Goal: Information Seeking & Learning: Learn about a topic

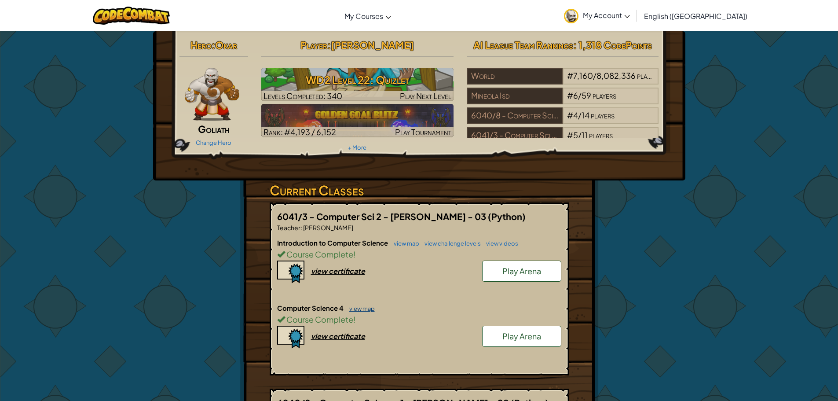
click at [359, 310] on link "view map" at bounding box center [360, 308] width 30 height 7
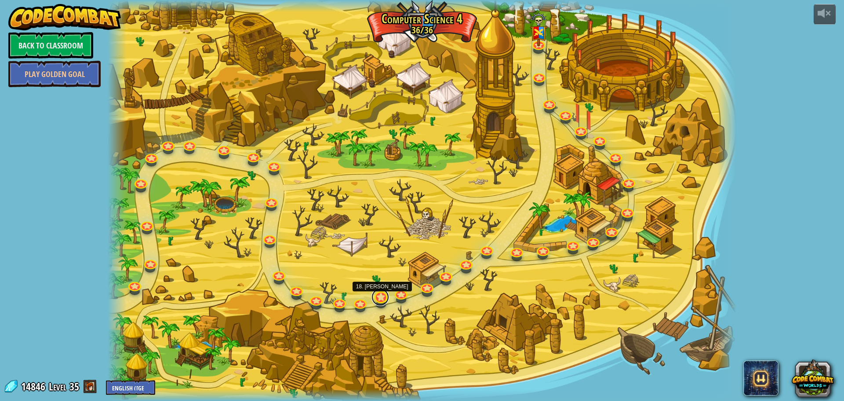
click at [381, 298] on link at bounding box center [381, 297] width 18 height 18
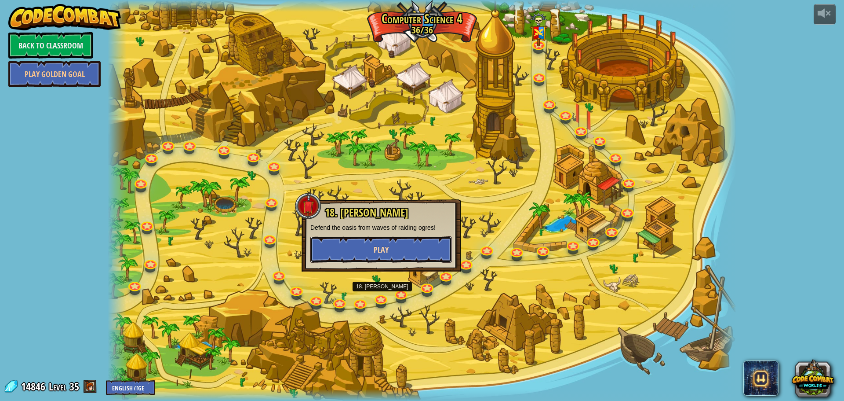
click at [395, 252] on button "Play" at bounding box center [381, 249] width 142 height 26
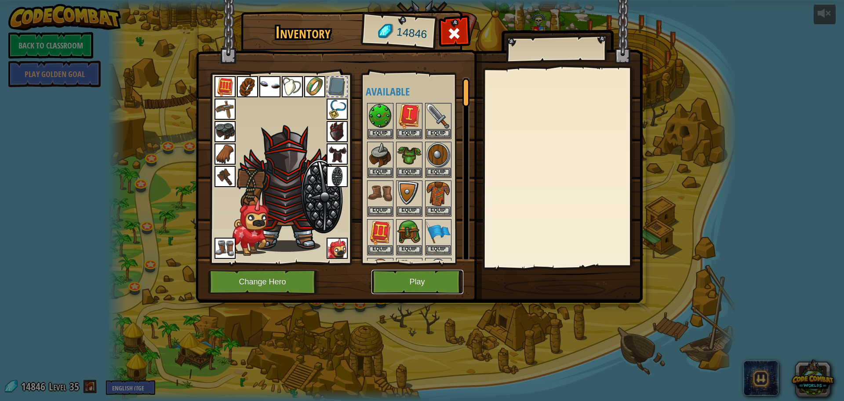
drag, startPoint x: 441, startPoint y: 282, endPoint x: 447, endPoint y: 280, distance: 6.0
click at [447, 280] on button "Play" at bounding box center [418, 282] width 92 height 24
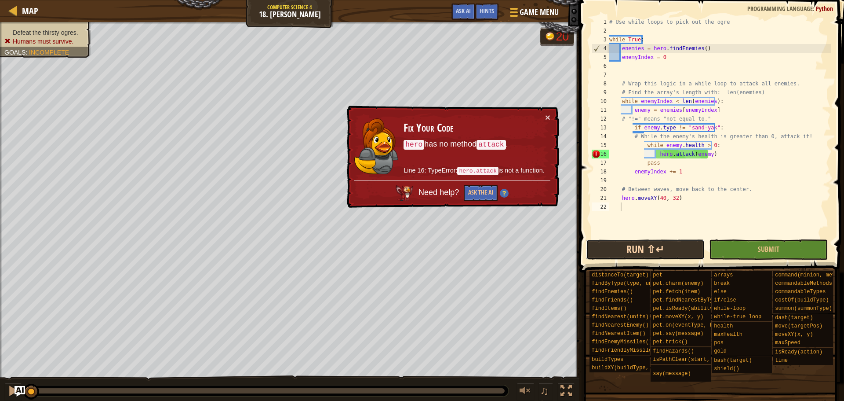
click at [689, 254] on button "Run ⇧↵" at bounding box center [645, 249] width 119 height 20
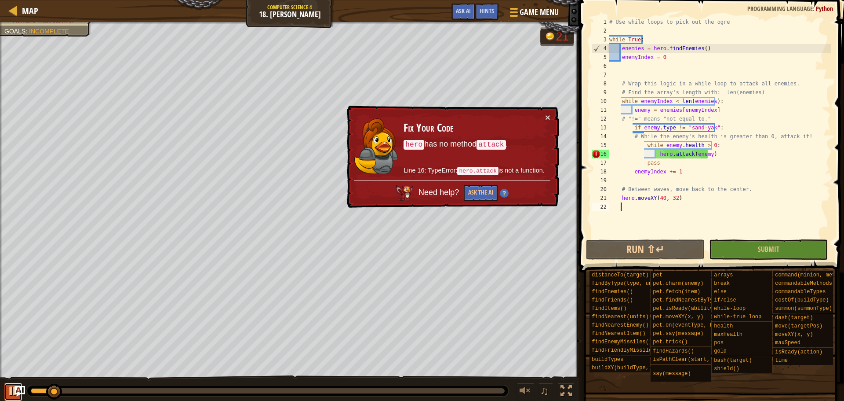
click at [9, 391] on div at bounding box center [12, 390] width 11 height 11
click at [704, 153] on div "# Use while loops to pick out the ogre while True : enemies = hero . findEnemie…" at bounding box center [719, 136] width 223 height 237
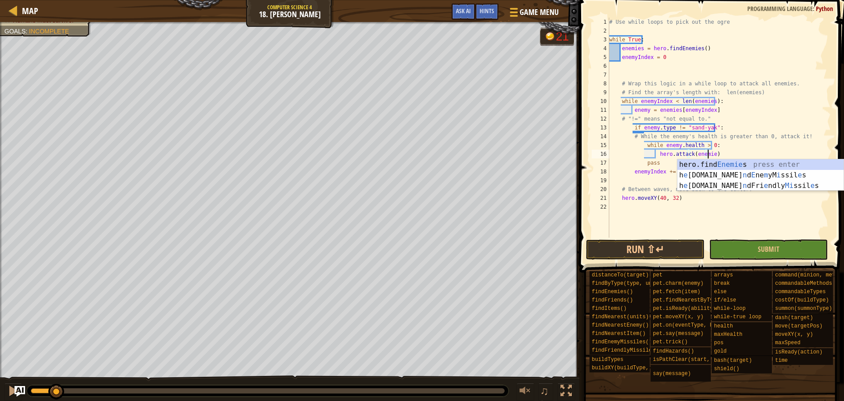
scroll to position [4, 8]
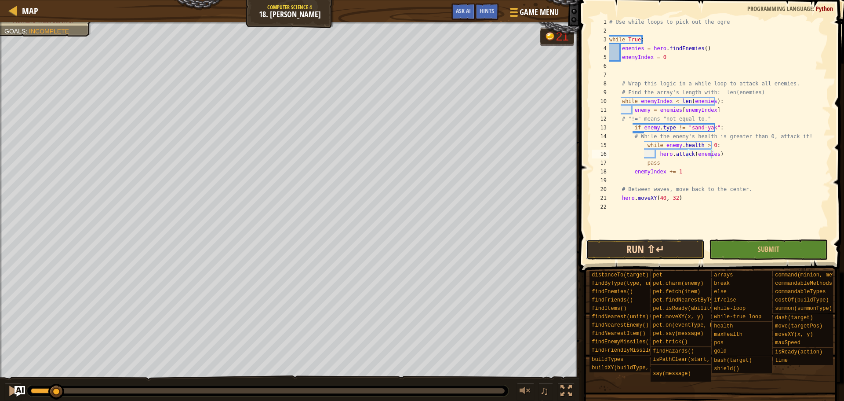
click at [676, 251] on button "Run ⇧↵" at bounding box center [645, 249] width 119 height 20
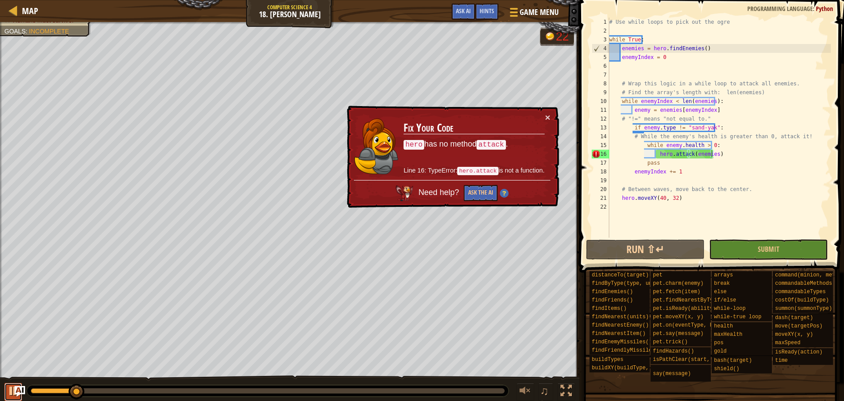
click at [6, 387] on button at bounding box center [13, 392] width 18 height 18
click at [709, 154] on div "# Use while loops to pick out the ogre while True : enemies = hero . findEnemie…" at bounding box center [719, 136] width 223 height 237
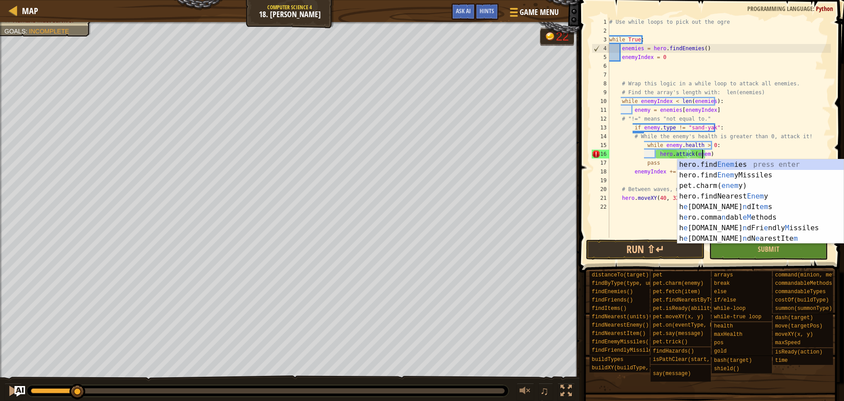
scroll to position [4, 7]
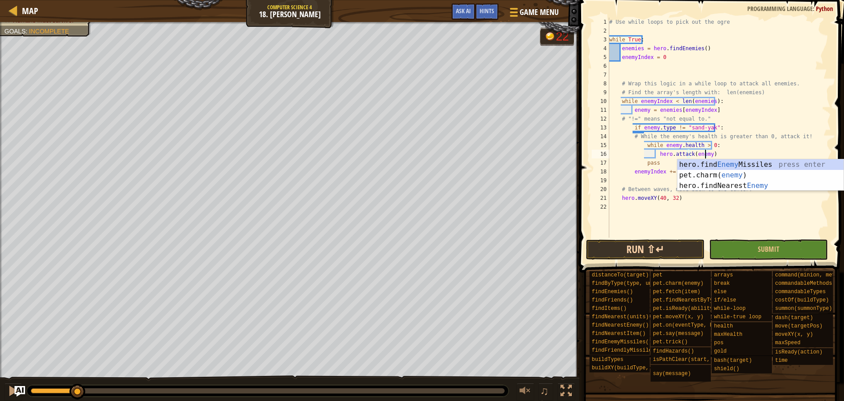
type textarea "hero.attack(enemy)"
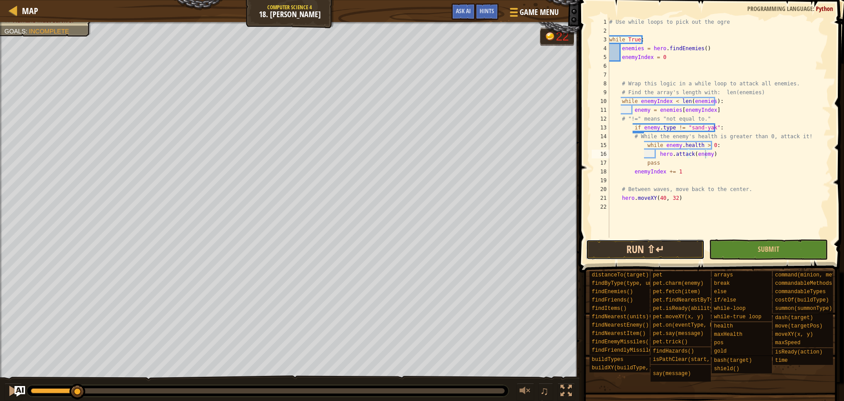
click at [668, 251] on button "Run ⇧↵" at bounding box center [645, 249] width 119 height 20
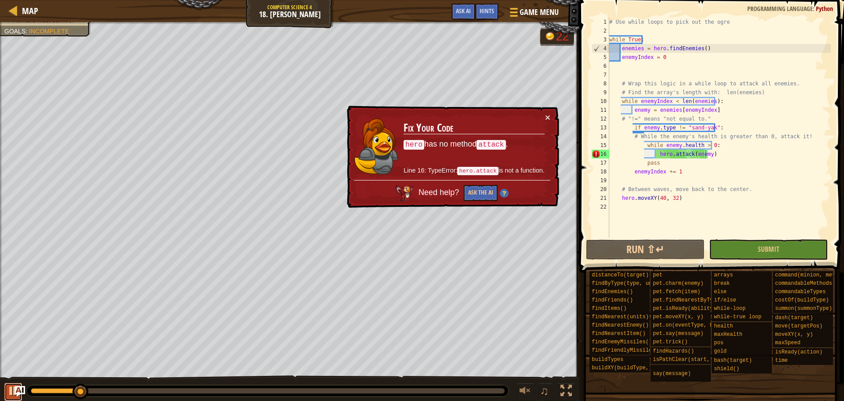
click at [11, 394] on div at bounding box center [12, 390] width 11 height 11
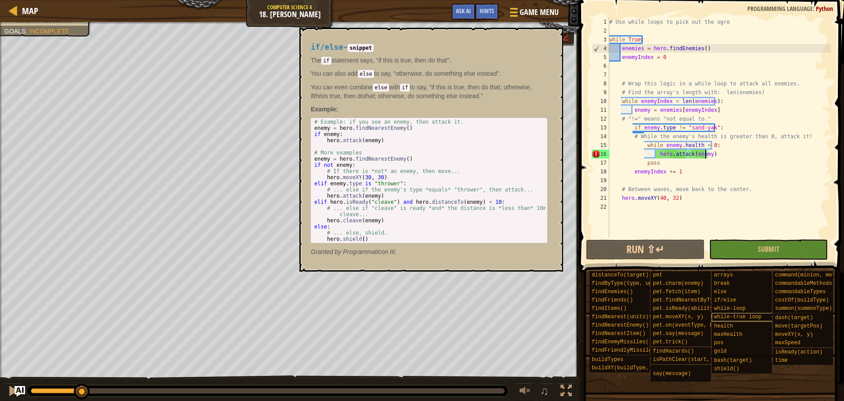
scroll to position [7, 0]
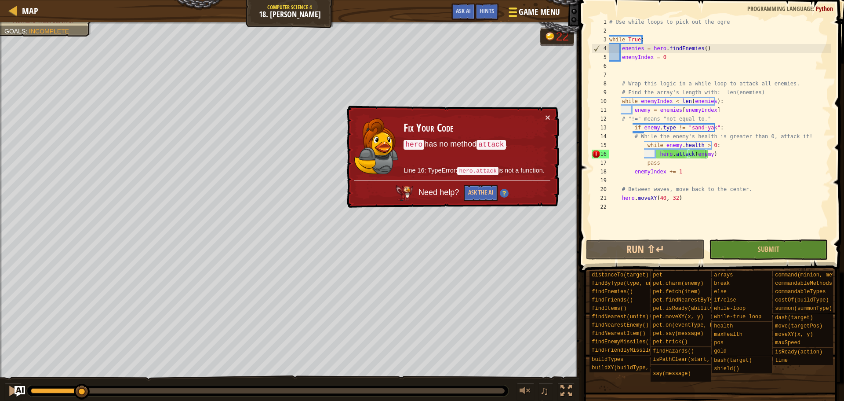
click at [540, 15] on span "Game Menu" at bounding box center [539, 12] width 41 height 12
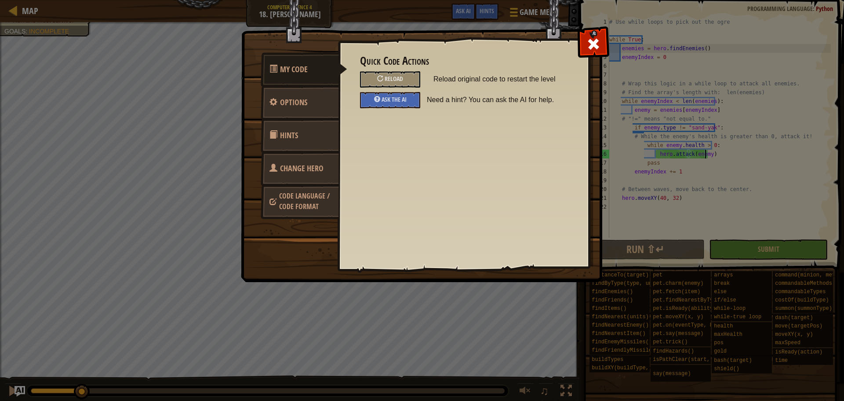
click at [305, 164] on span "Change Hero" at bounding box center [302, 168] width 44 height 11
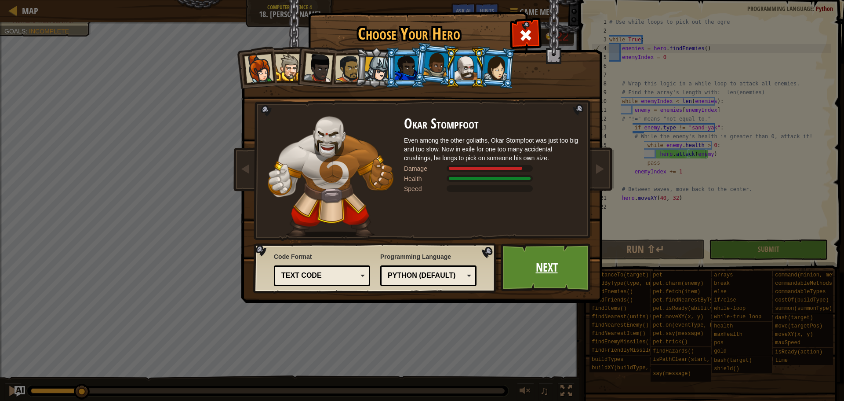
click at [538, 259] on link "Next" at bounding box center [547, 267] width 92 height 48
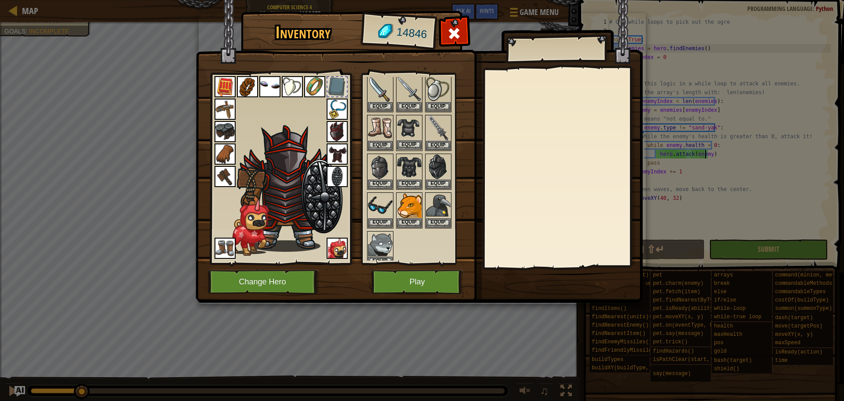
scroll to position [176, 0]
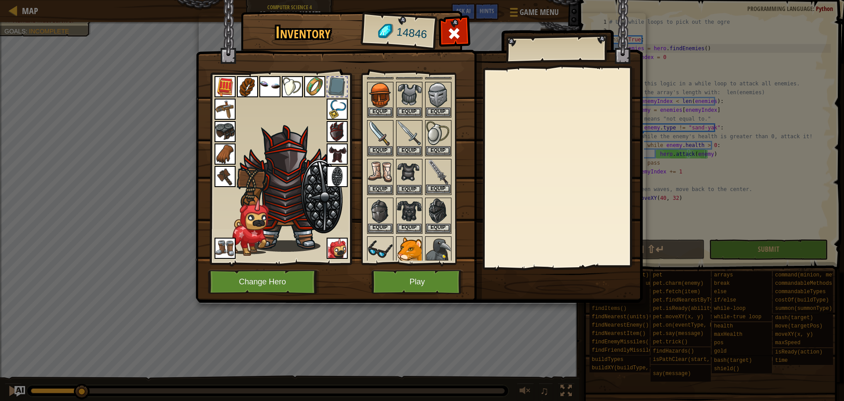
click at [447, 163] on img at bounding box center [438, 172] width 25 height 25
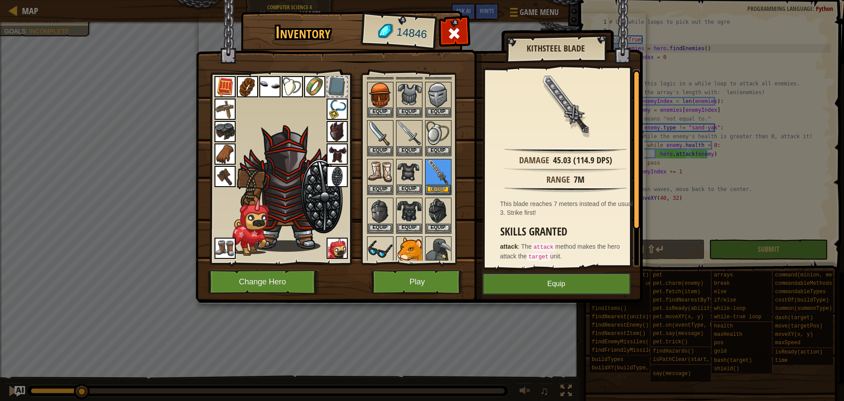
scroll to position [220, 0]
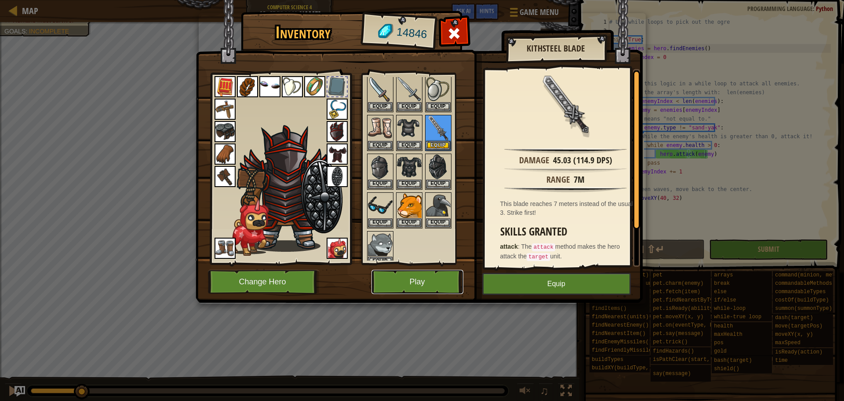
click at [445, 287] on button "Play" at bounding box center [418, 282] width 92 height 24
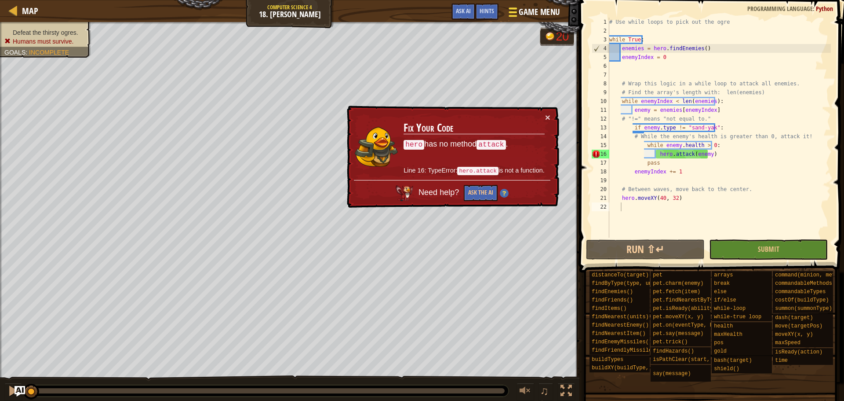
click at [534, 14] on span "Game Menu" at bounding box center [539, 12] width 41 height 12
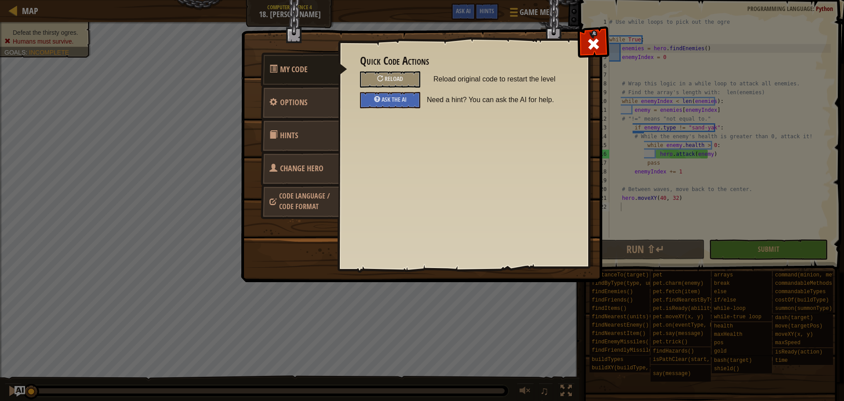
click at [306, 163] on span "Change Hero" at bounding box center [302, 168] width 44 height 11
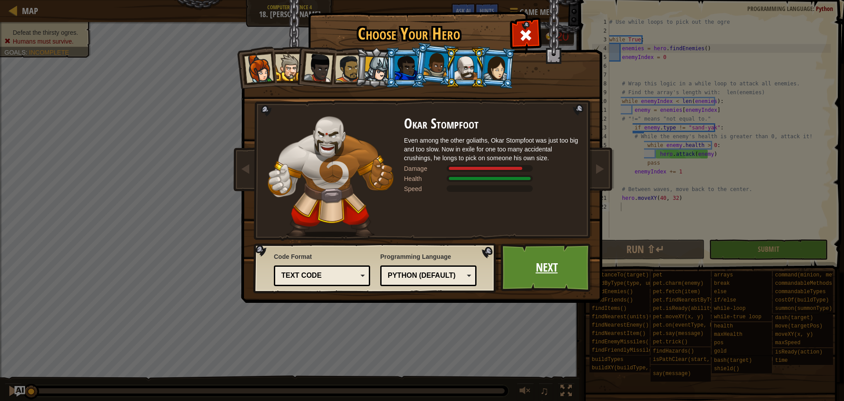
click at [538, 261] on link "Next" at bounding box center [547, 267] width 92 height 48
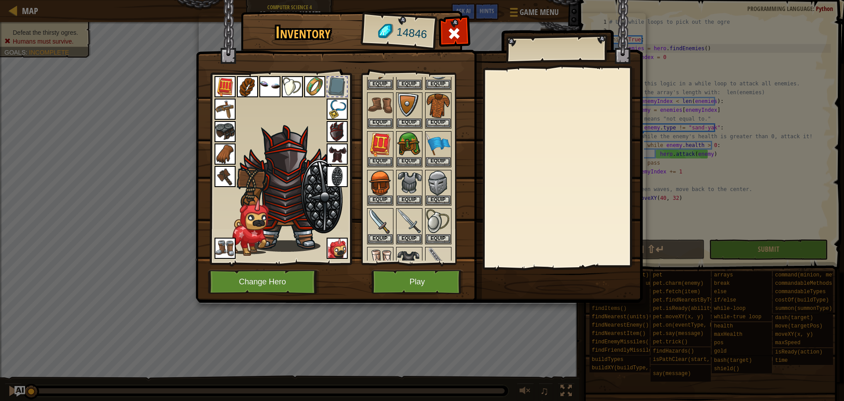
scroll to position [132, 0]
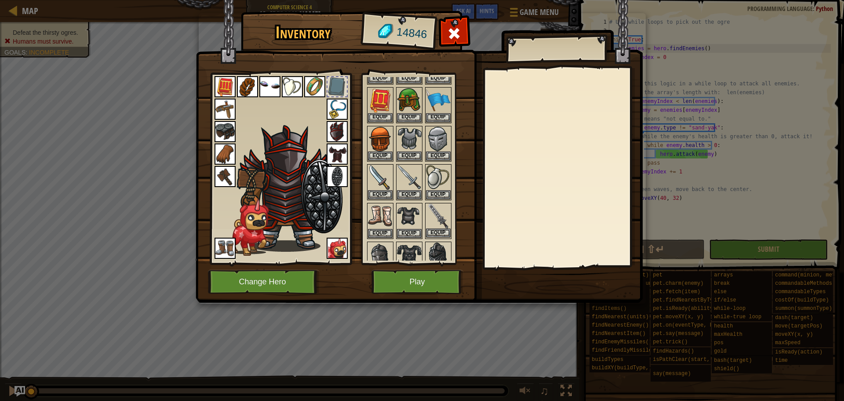
click at [436, 215] on img at bounding box center [438, 216] width 25 height 25
click at [435, 215] on img at bounding box center [438, 216] width 25 height 25
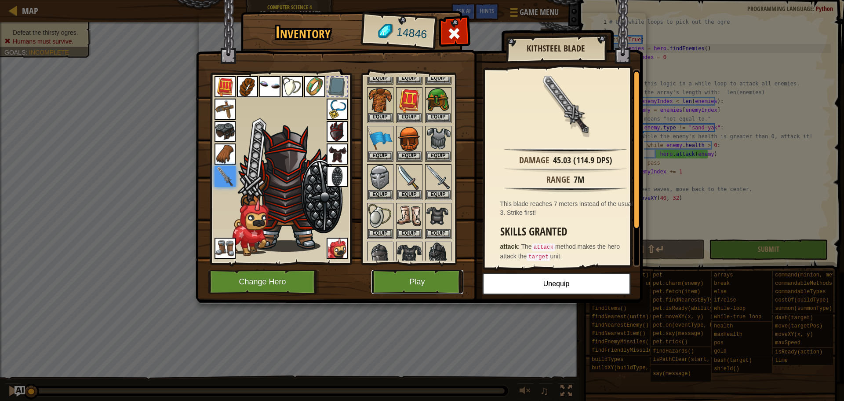
click at [408, 281] on button "Play" at bounding box center [418, 282] width 92 height 24
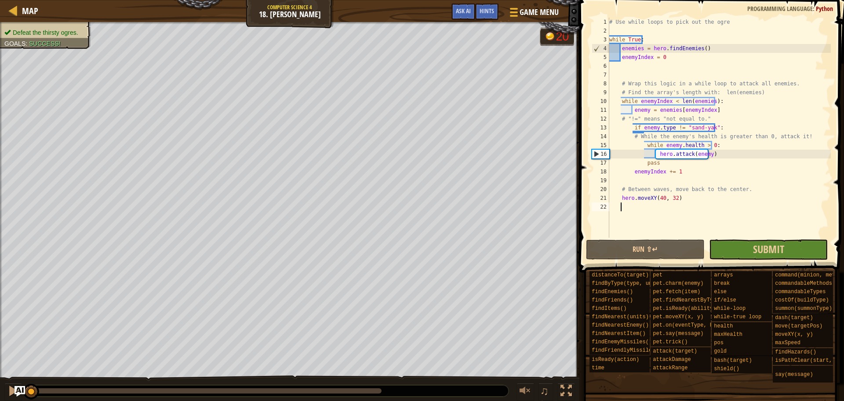
drag, startPoint x: 750, startPoint y: 237, endPoint x: 751, endPoint y: 245, distance: 8.0
click at [750, 238] on div "1 2 3 4 5 6 7 8 9 10 11 12 13 14 15 16 17 18 19 20 21 22 # Use while loops to p…" at bounding box center [710, 153] width 267 height 298
click at [751, 245] on button "Submit" at bounding box center [768, 249] width 119 height 20
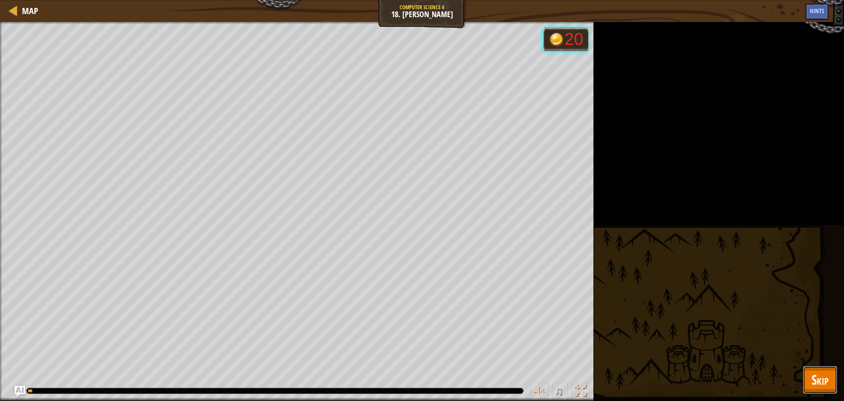
click at [830, 373] on button "Skip" at bounding box center [820, 379] width 35 height 28
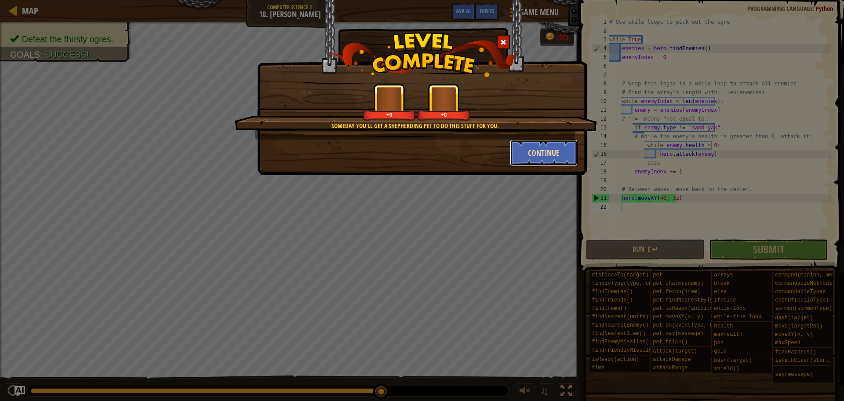
click at [529, 158] on button "Continue" at bounding box center [544, 152] width 68 height 26
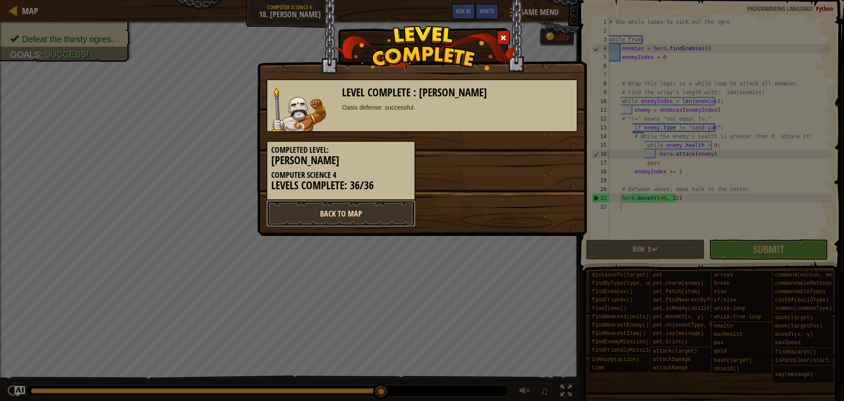
click at [383, 208] on link "Back to Map" at bounding box center [341, 213] width 149 height 26
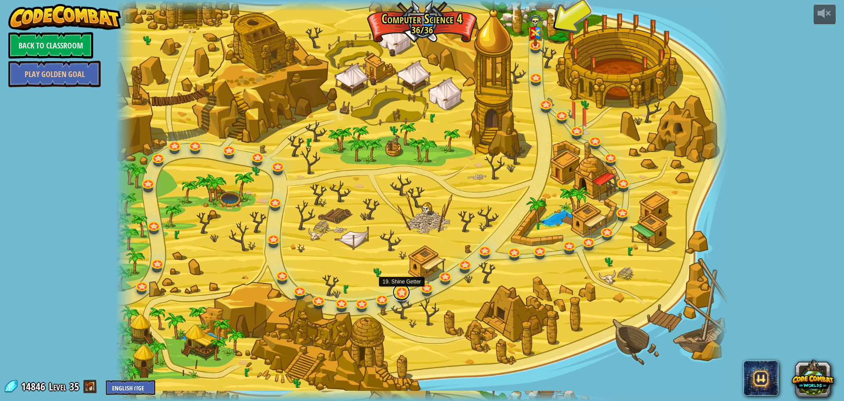
click at [403, 297] on link at bounding box center [402, 292] width 18 height 18
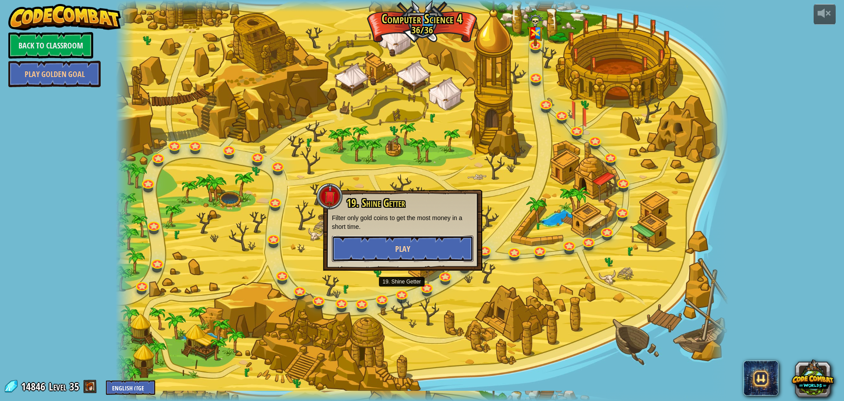
click at [413, 249] on button "Play" at bounding box center [403, 248] width 142 height 26
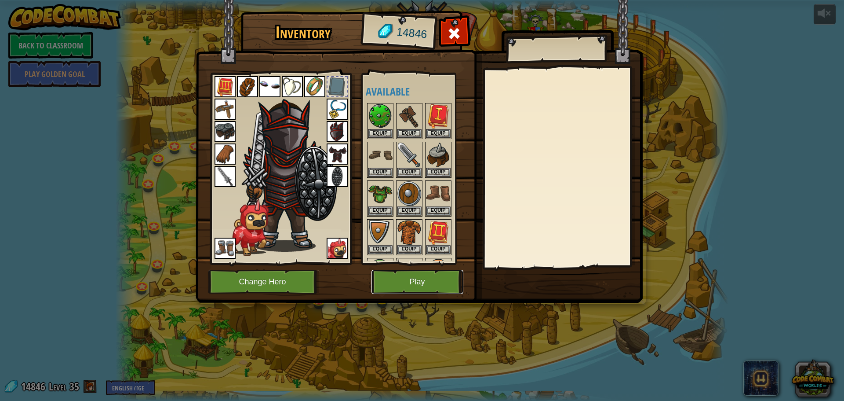
click at [403, 291] on button "Play" at bounding box center [418, 282] width 92 height 24
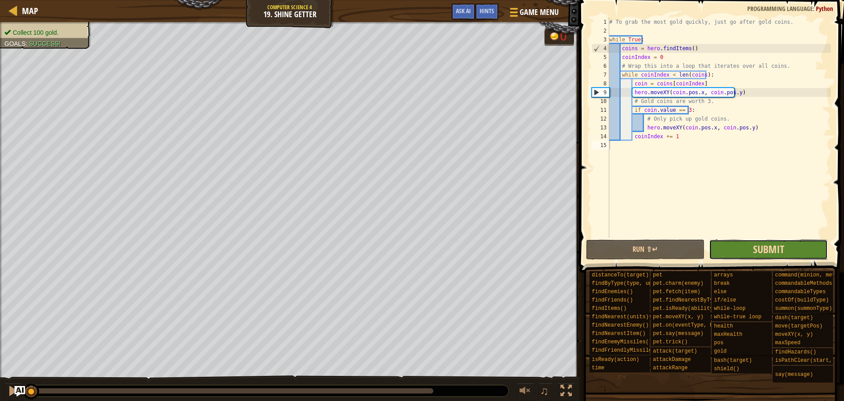
click at [756, 245] on span "Submit" at bounding box center [768, 249] width 31 height 14
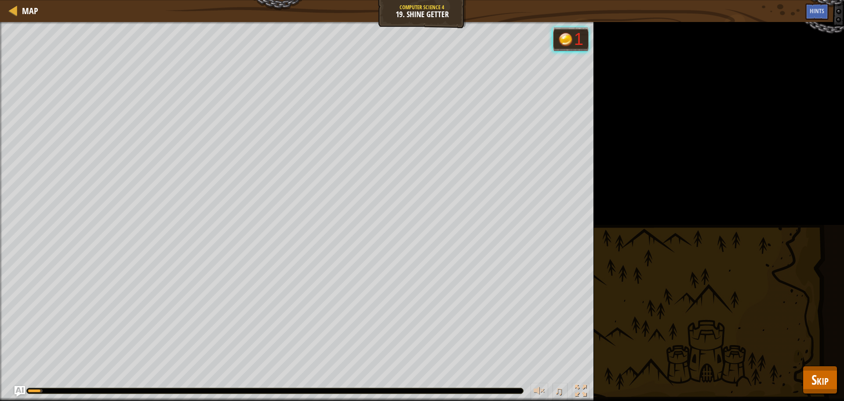
click at [837, 386] on div "Collect 100 gold. Goals : Running... 1 ♫ [PERSON_NAME] 1993 x: 37 y: 33 x: 48 y…" at bounding box center [422, 211] width 844 height 379
click at [826, 384] on span "Skip" at bounding box center [820, 379] width 17 height 18
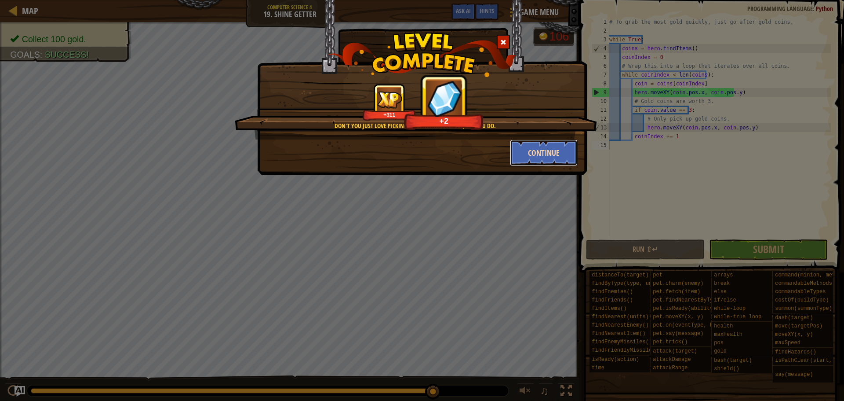
click at [535, 152] on button "Continue" at bounding box center [544, 152] width 68 height 26
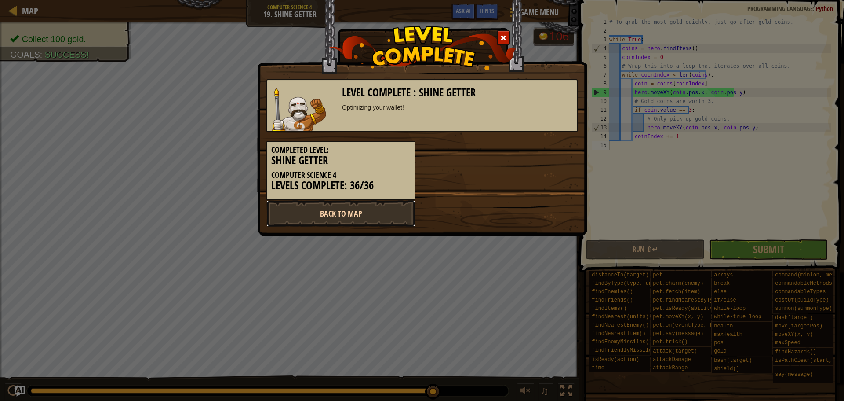
click at [341, 215] on link "Back to Map" at bounding box center [341, 213] width 149 height 26
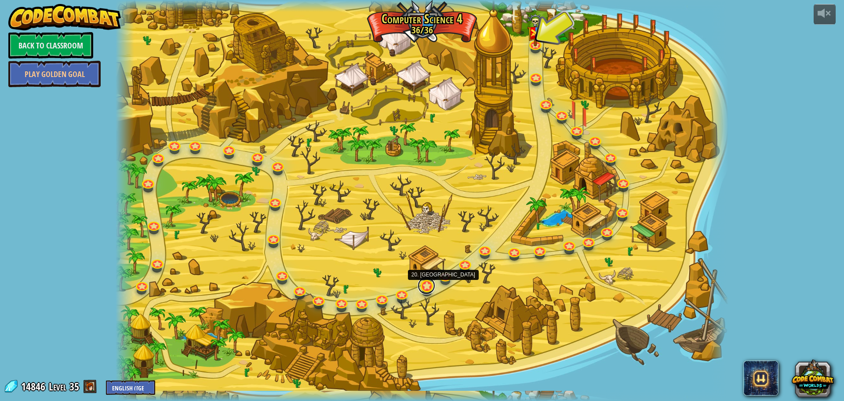
click at [433, 284] on link at bounding box center [427, 286] width 18 height 18
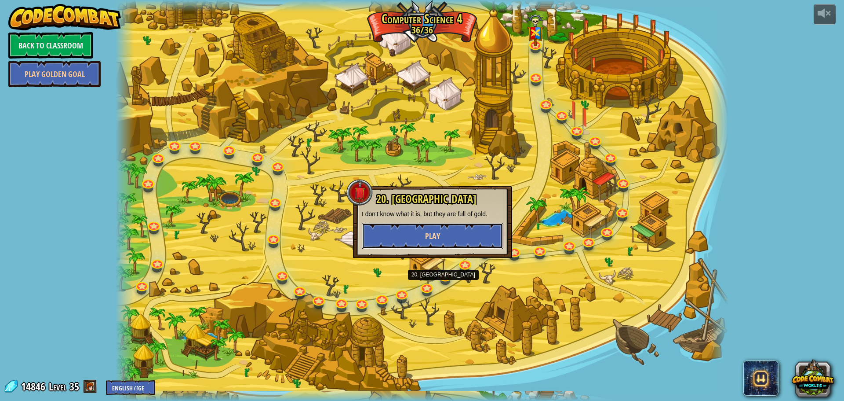
click at [453, 228] on button "Play" at bounding box center [433, 236] width 142 height 26
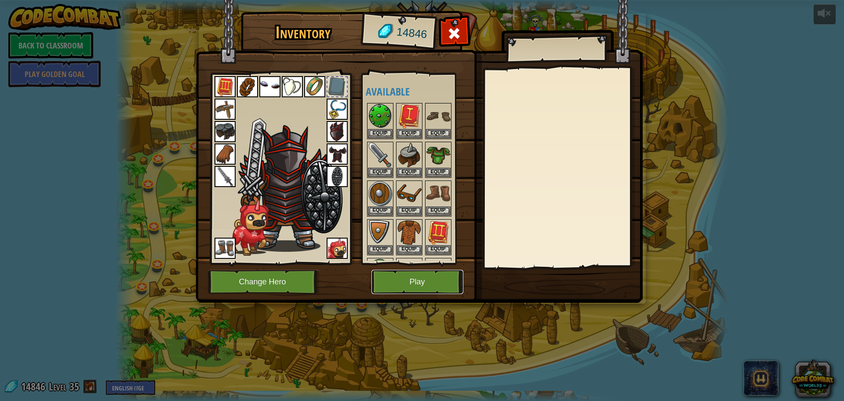
click at [405, 287] on button "Play" at bounding box center [418, 282] width 92 height 24
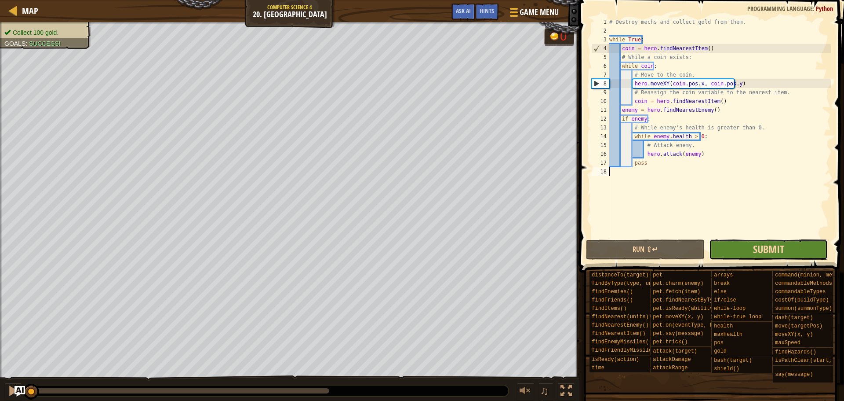
click at [773, 247] on span "Submit" at bounding box center [768, 249] width 31 height 14
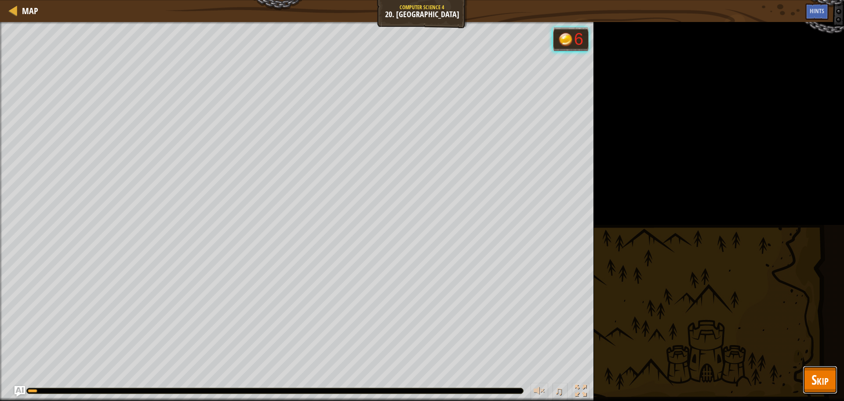
click at [835, 382] on button "Skip" at bounding box center [820, 379] width 35 height 28
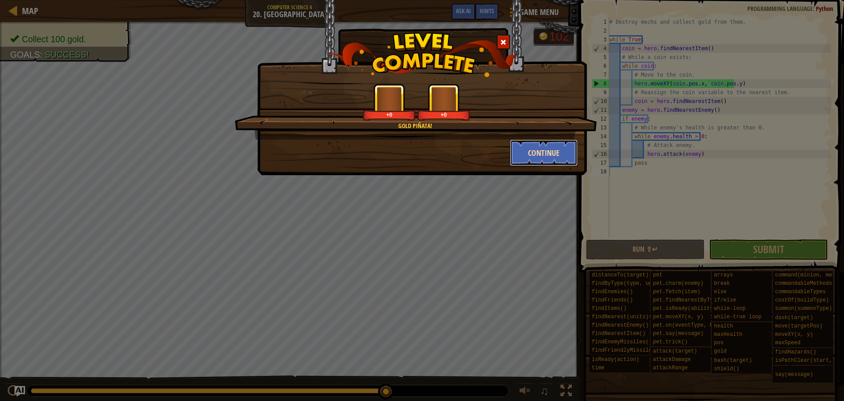
click at [522, 143] on button "Continue" at bounding box center [544, 152] width 68 height 26
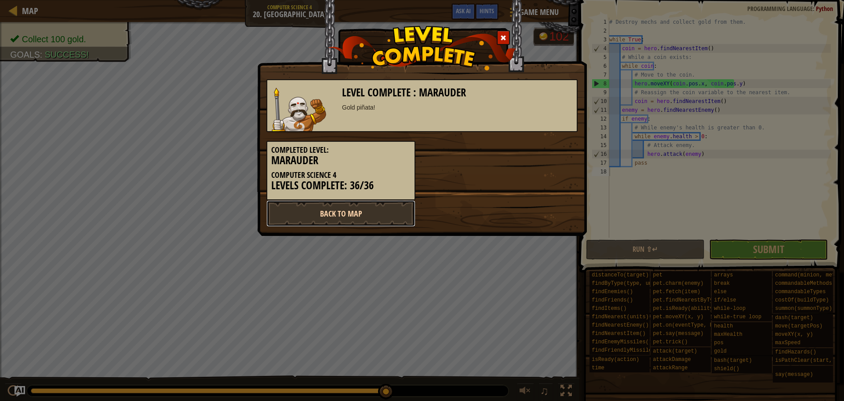
click at [376, 215] on link "Back to Map" at bounding box center [341, 213] width 149 height 26
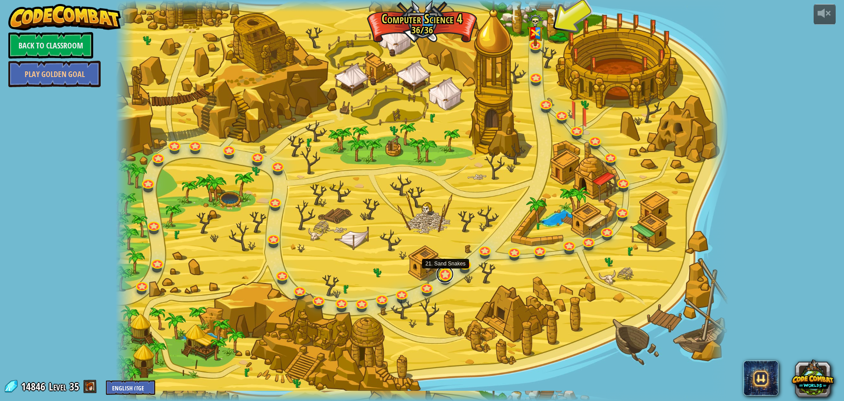
click at [449, 272] on link at bounding box center [445, 274] width 18 height 18
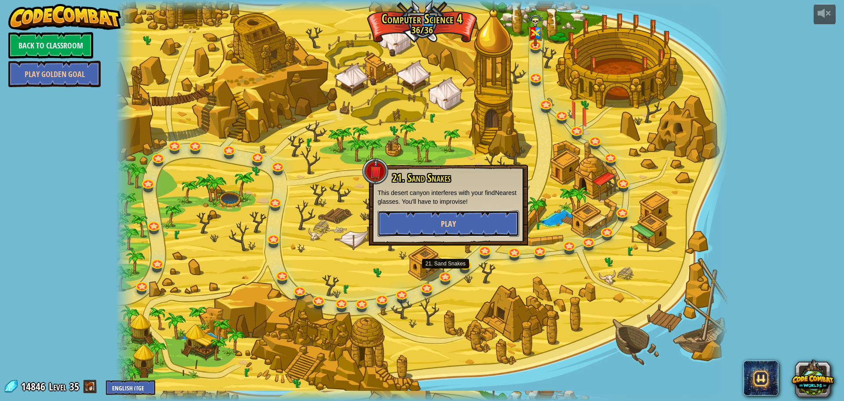
click at [464, 217] on button "Play" at bounding box center [449, 223] width 142 height 26
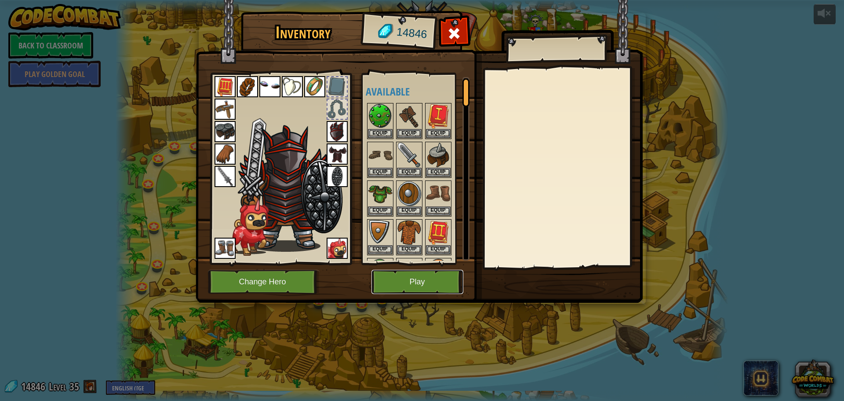
click at [427, 280] on button "Play" at bounding box center [418, 282] width 92 height 24
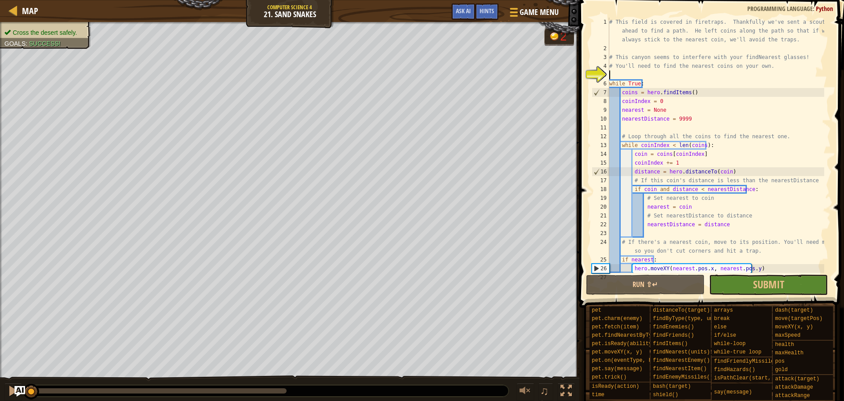
scroll to position [9, 0]
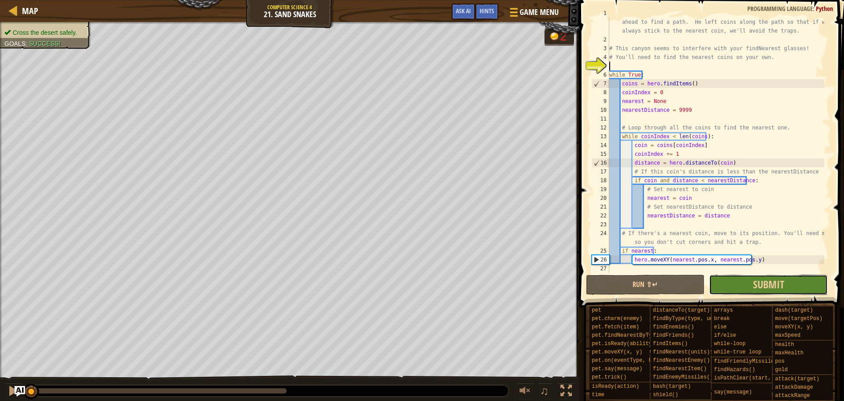
click at [748, 290] on button "Submit" at bounding box center [768, 284] width 119 height 20
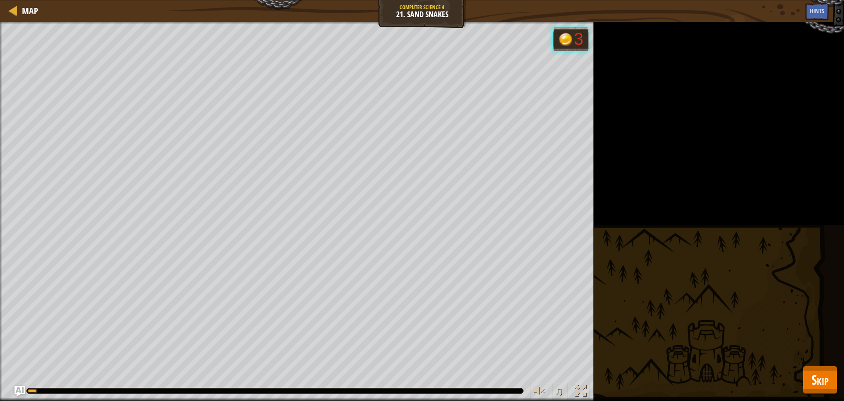
drag, startPoint x: 798, startPoint y: 396, endPoint x: 816, endPoint y: 388, distance: 19.9
click at [804, 391] on div "Map Computer Science 4 21. Sand Snakes Game Menu Done Hints Ask AI 1 הההההההההה…" at bounding box center [422, 200] width 844 height 401
click at [816, 388] on span "Skip" at bounding box center [820, 379] width 17 height 18
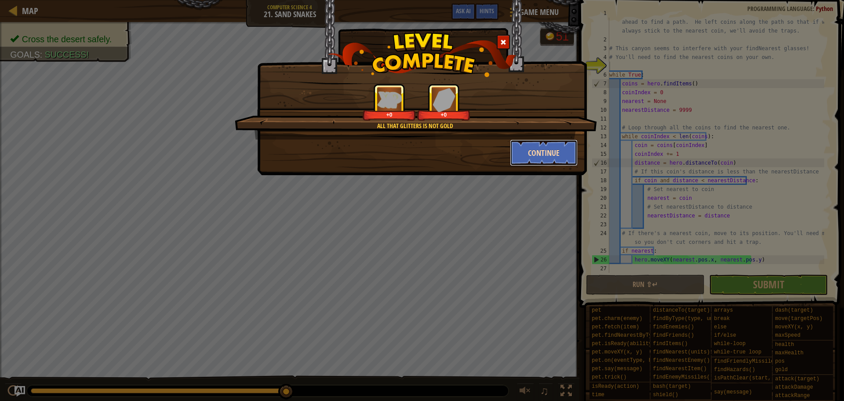
click at [542, 149] on button "Continue" at bounding box center [544, 152] width 68 height 26
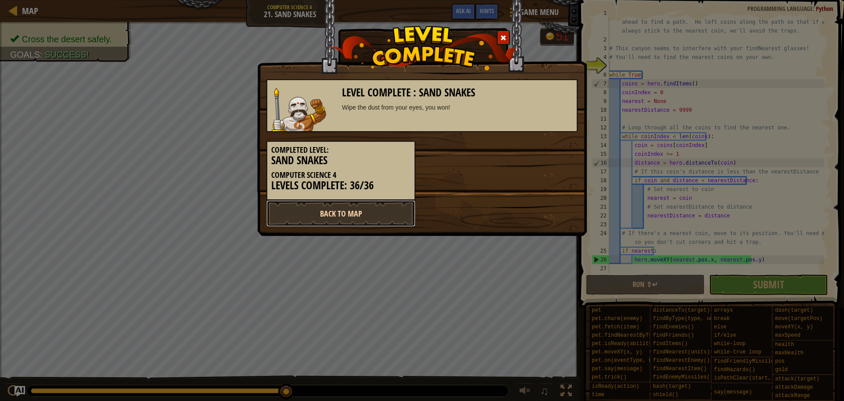
click at [395, 212] on link "Back to Map" at bounding box center [341, 213] width 149 height 26
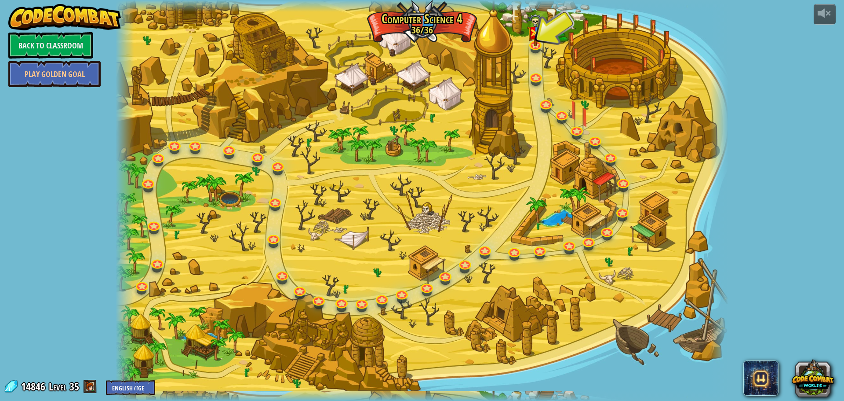
click at [465, 256] on div at bounding box center [422, 200] width 613 height 401
click at [464, 264] on link at bounding box center [465, 262] width 18 height 18
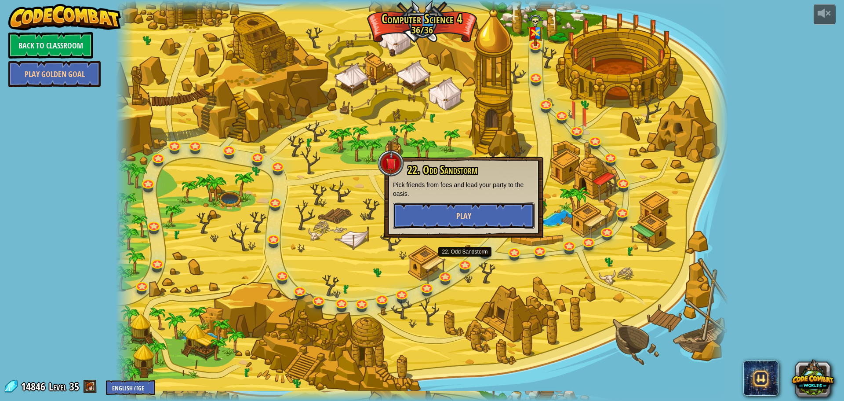
click at [465, 218] on span "Play" at bounding box center [464, 215] width 15 height 11
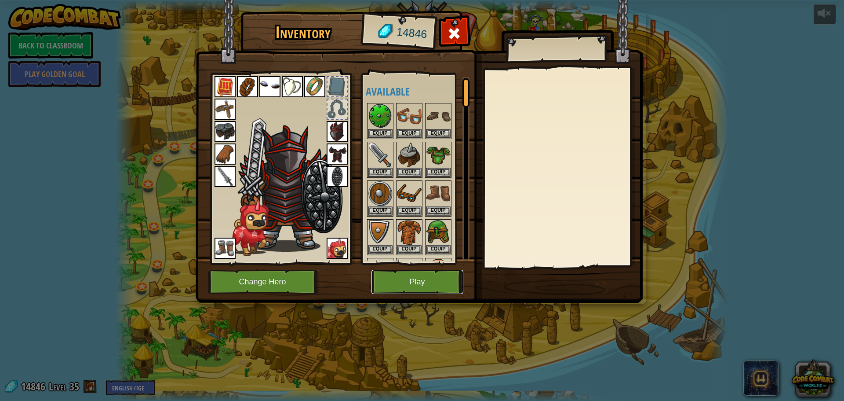
click at [436, 282] on button "Play" at bounding box center [418, 282] width 92 height 24
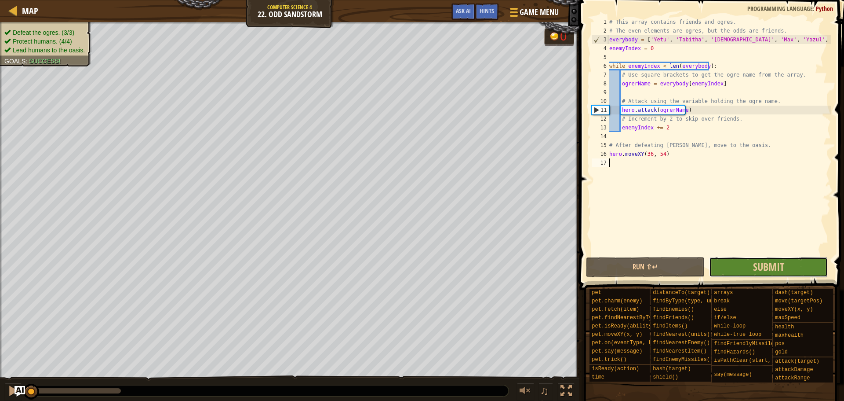
click at [752, 260] on button "Submit" at bounding box center [768, 267] width 119 height 20
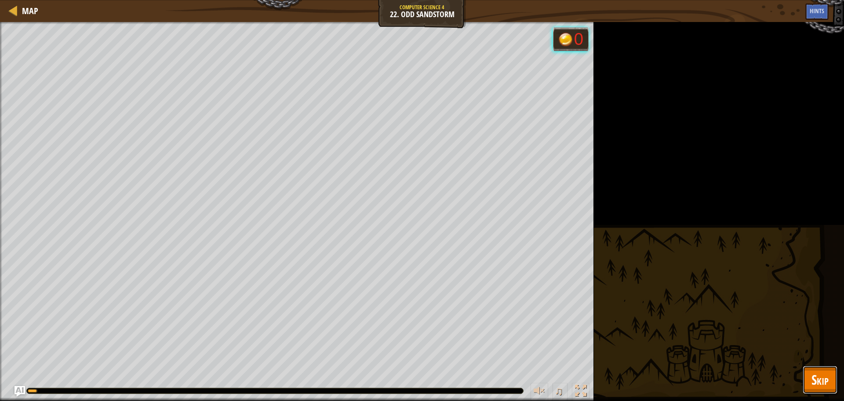
click at [815, 374] on span "Skip" at bounding box center [820, 379] width 17 height 18
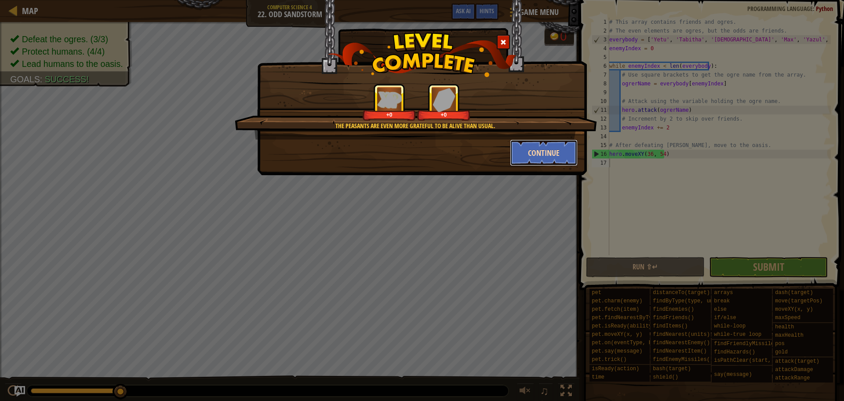
click at [527, 159] on button "Continue" at bounding box center [544, 152] width 68 height 26
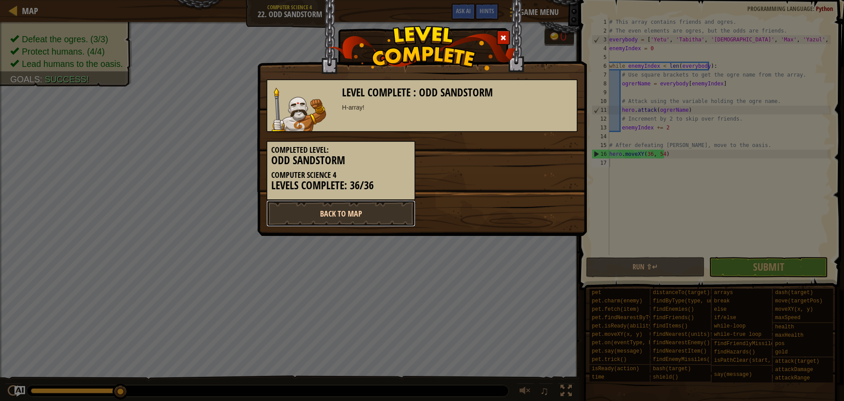
click at [393, 214] on link "Back to Map" at bounding box center [341, 213] width 149 height 26
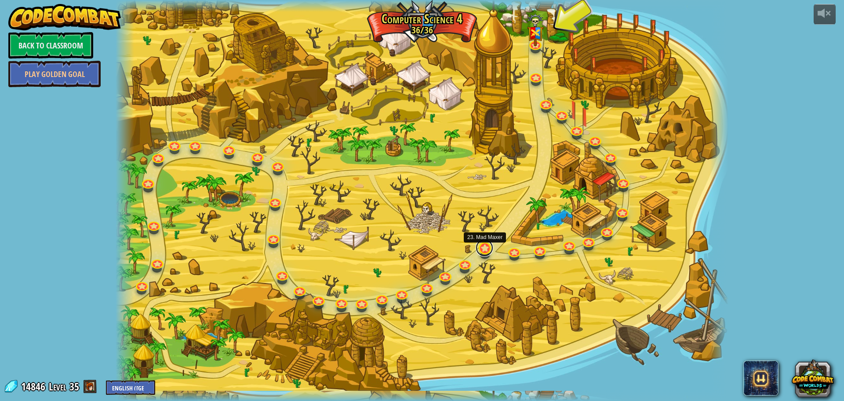
click at [482, 248] on link at bounding box center [485, 248] width 18 height 18
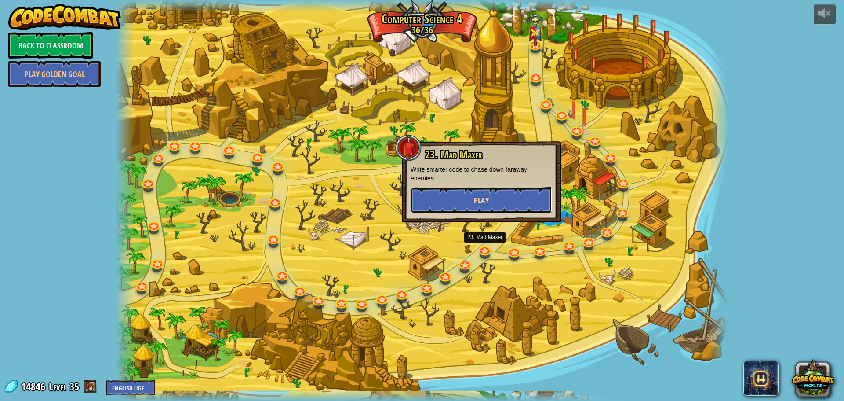
click at [473, 203] on button "Play" at bounding box center [482, 200] width 142 height 26
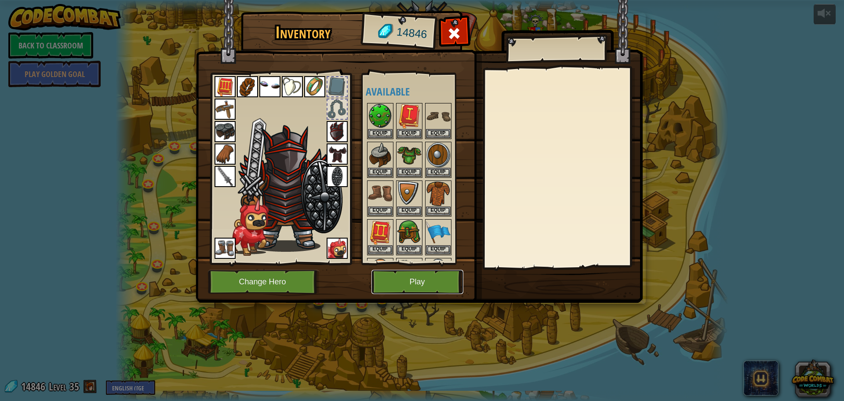
click at [428, 274] on button "Play" at bounding box center [418, 282] width 92 height 24
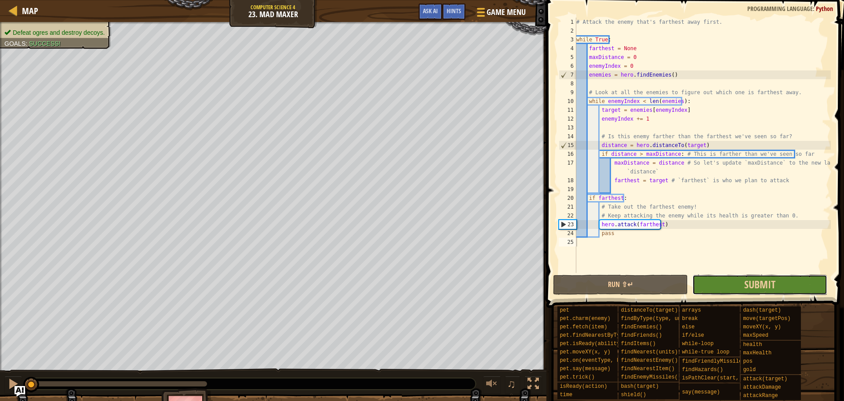
click at [732, 284] on button "Submit" at bounding box center [760, 284] width 135 height 20
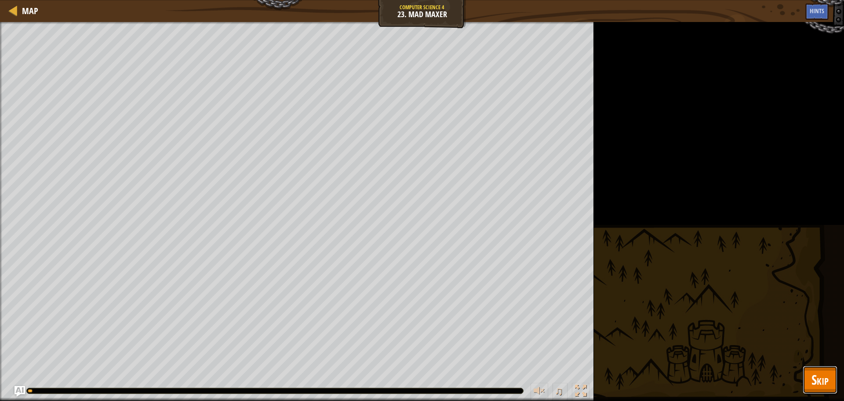
click at [825, 385] on span "Skip" at bounding box center [820, 379] width 17 height 18
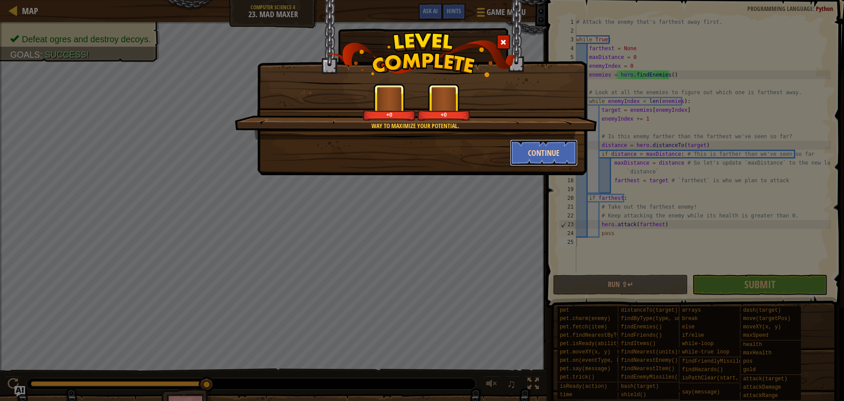
click at [518, 148] on button "Continue" at bounding box center [544, 152] width 68 height 26
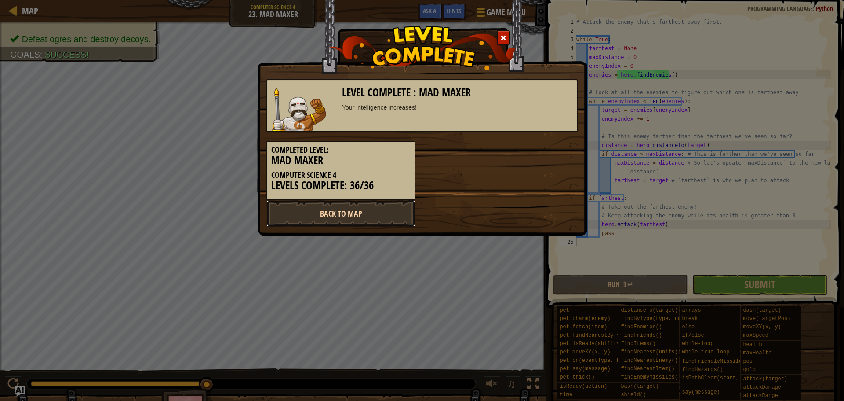
click at [394, 215] on link "Back to Map" at bounding box center [341, 213] width 149 height 26
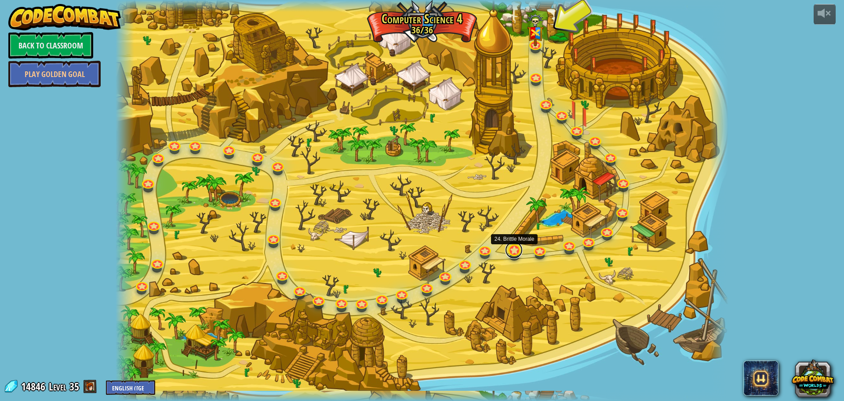
click at [521, 251] on link at bounding box center [514, 250] width 18 height 18
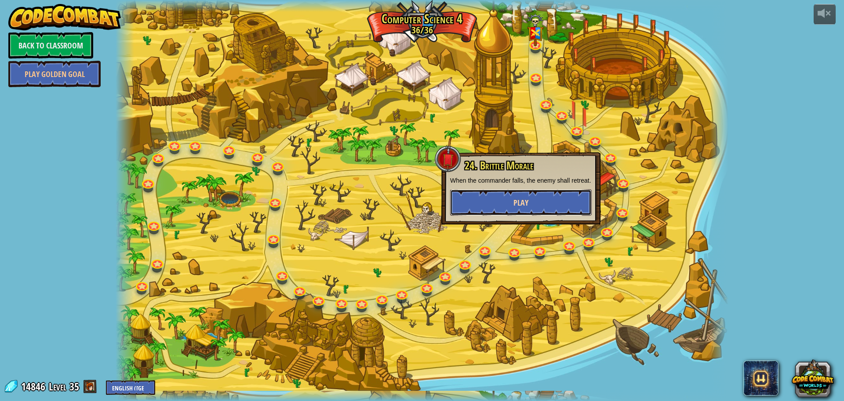
click at [538, 204] on button "Play" at bounding box center [521, 202] width 142 height 26
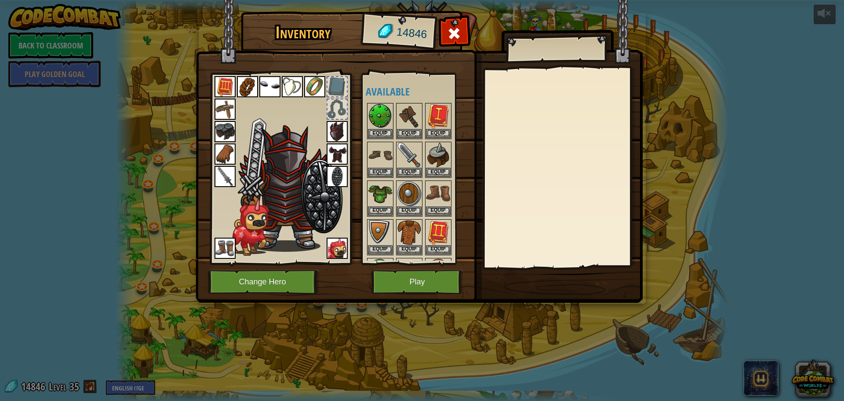
click at [443, 270] on div "Inventory 14846 Available Equip Equip Equip Equip Equip Equip Equip Equip Equip…" at bounding box center [422, 158] width 447 height 290
click at [445, 274] on button "Play" at bounding box center [418, 282] width 92 height 24
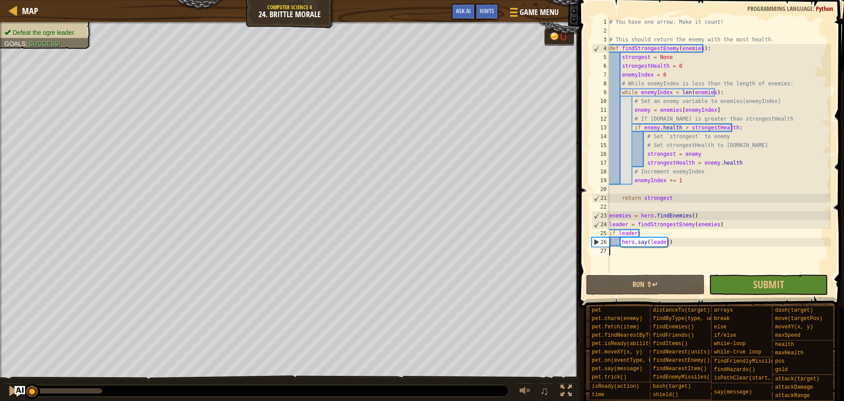
click at [765, 295] on span at bounding box center [713, 140] width 272 height 333
click at [768, 284] on span "Submit" at bounding box center [768, 284] width 31 height 14
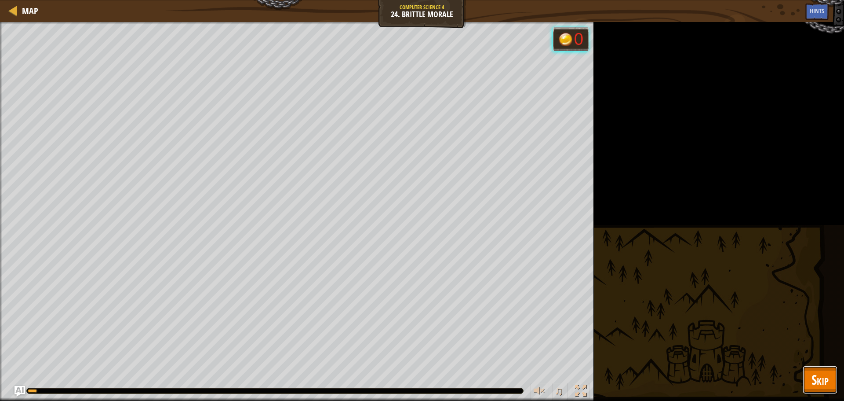
click at [810, 371] on button "Skip" at bounding box center [820, 379] width 35 height 28
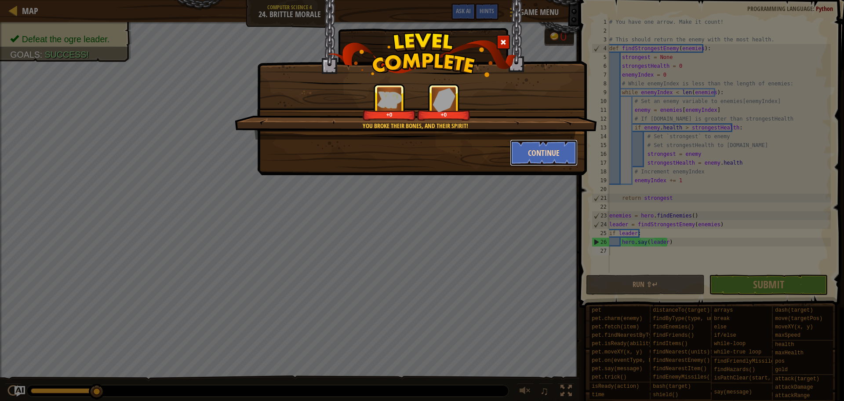
click at [544, 155] on button "Continue" at bounding box center [544, 152] width 68 height 26
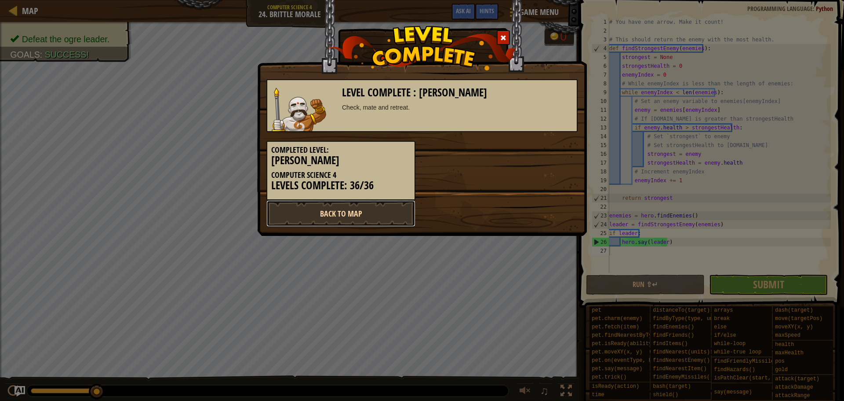
click at [386, 209] on link "Back to Map" at bounding box center [341, 213] width 149 height 26
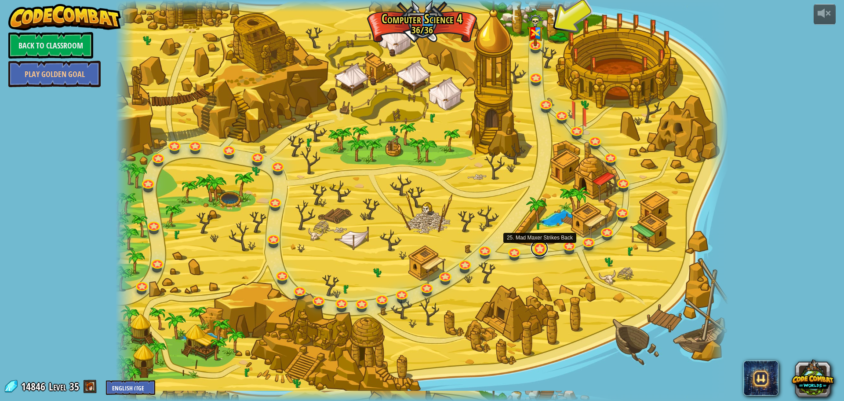
click at [536, 248] on link at bounding box center [540, 248] width 18 height 18
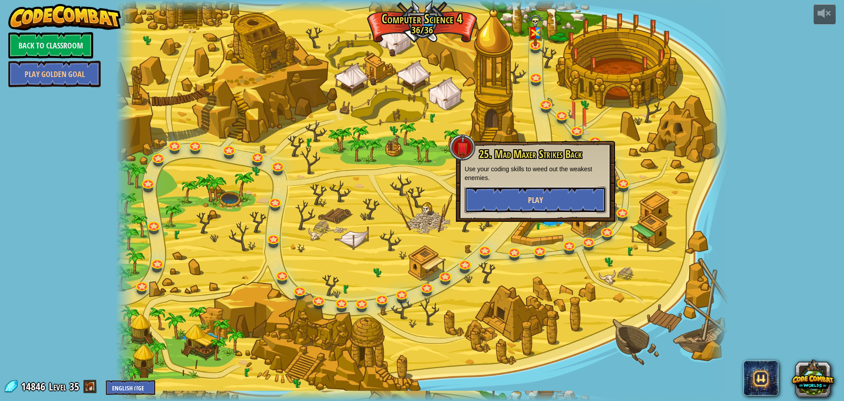
click at [554, 204] on button "Play" at bounding box center [536, 199] width 142 height 26
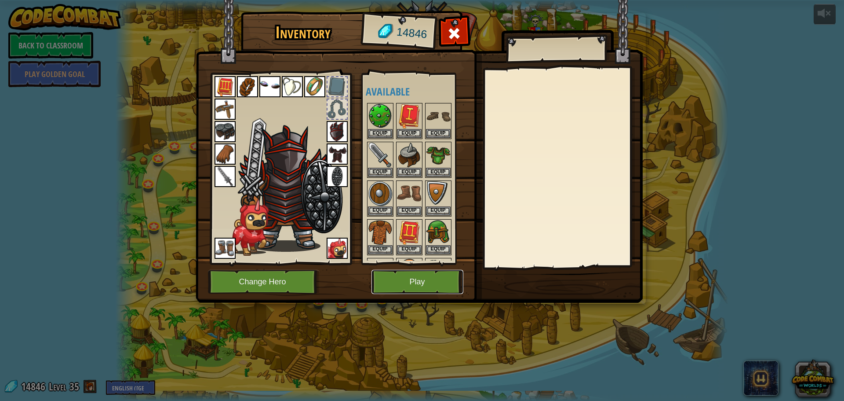
click at [438, 278] on button "Play" at bounding box center [418, 282] width 92 height 24
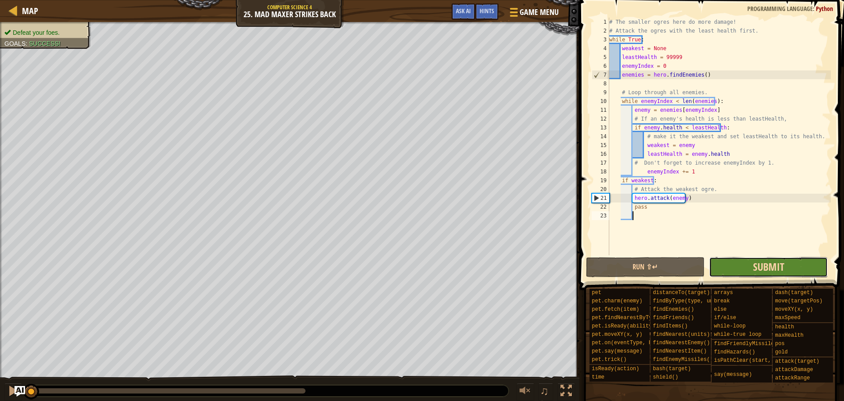
click at [755, 267] on span "Submit" at bounding box center [768, 266] width 31 height 14
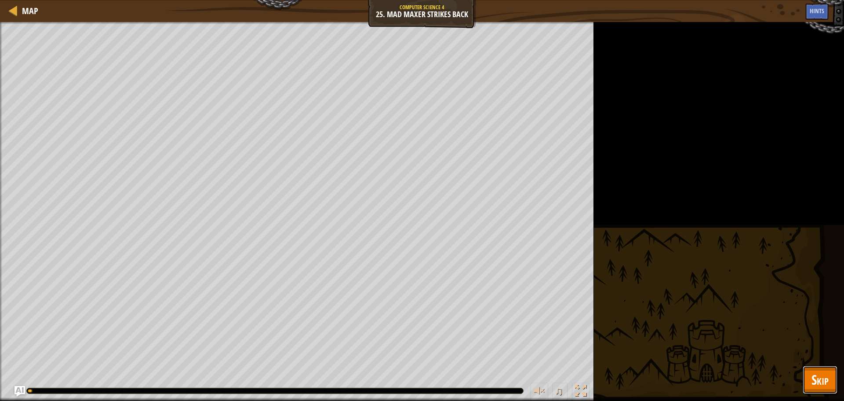
click at [835, 376] on button "Skip" at bounding box center [820, 379] width 35 height 28
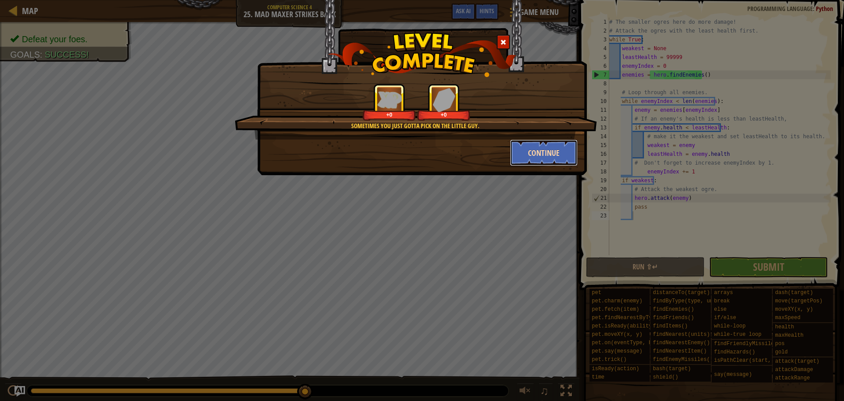
click at [534, 161] on button "Continue" at bounding box center [544, 152] width 68 height 26
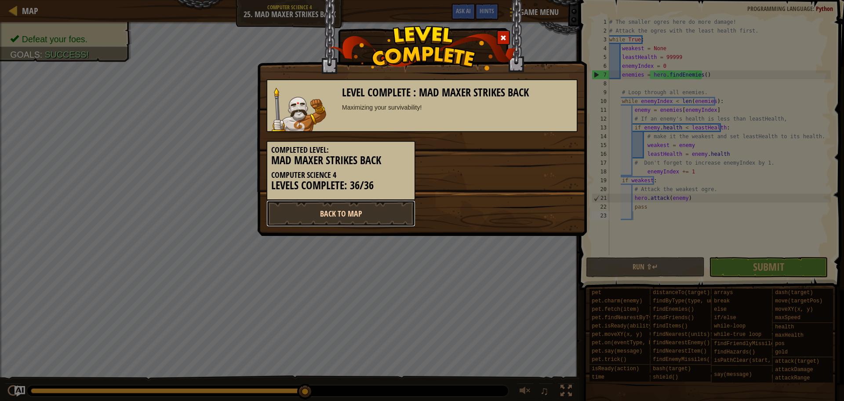
click at [382, 205] on link "Back to Map" at bounding box center [341, 213] width 149 height 26
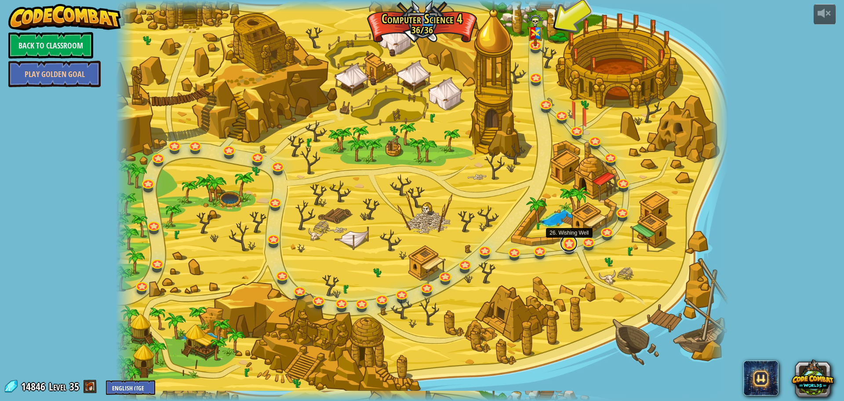
click at [570, 244] on link at bounding box center [569, 243] width 18 height 18
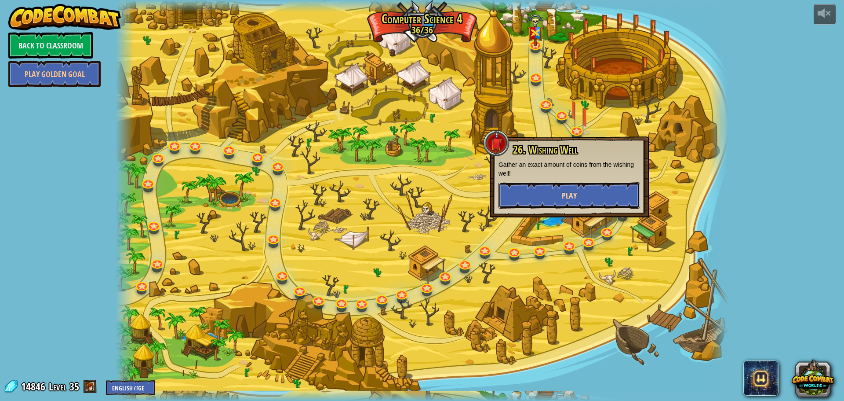
click at [566, 190] on button "Play" at bounding box center [570, 195] width 142 height 26
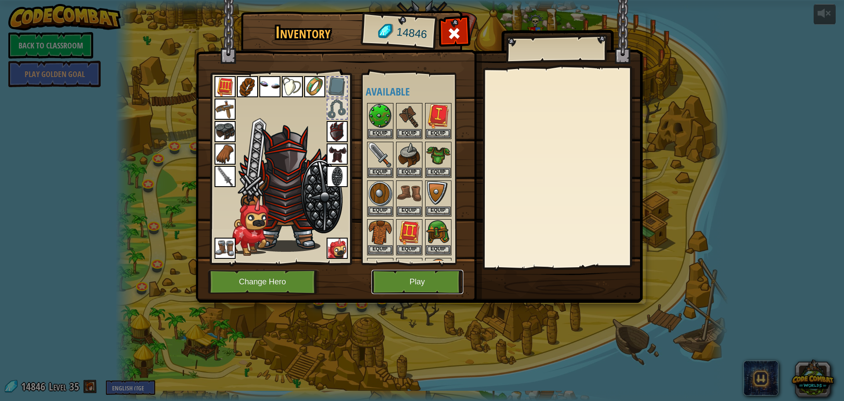
click at [431, 278] on button "Play" at bounding box center [418, 282] width 92 height 24
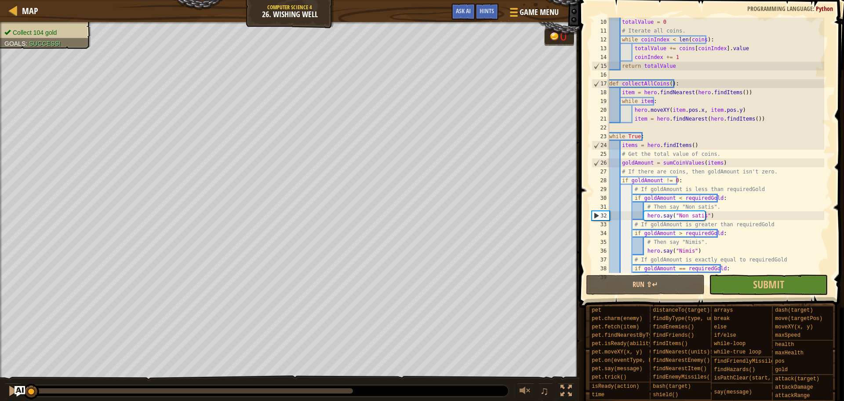
scroll to position [114, 0]
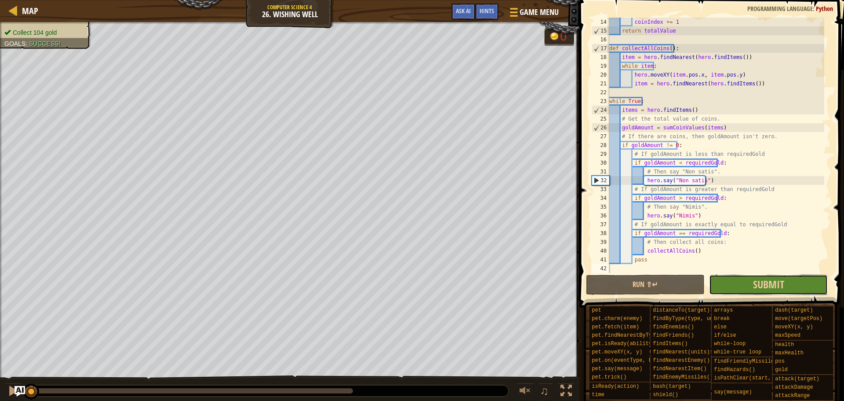
click at [752, 282] on button "Submit" at bounding box center [768, 284] width 119 height 20
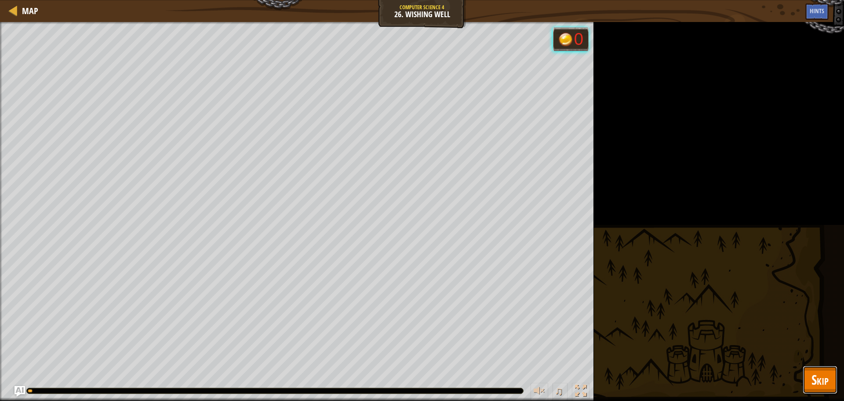
click at [827, 376] on span "Skip" at bounding box center [820, 379] width 17 height 18
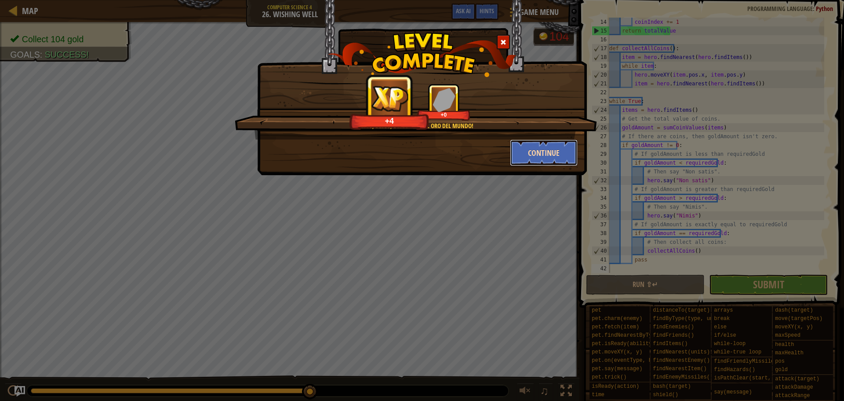
click at [540, 150] on button "Continue" at bounding box center [544, 152] width 68 height 26
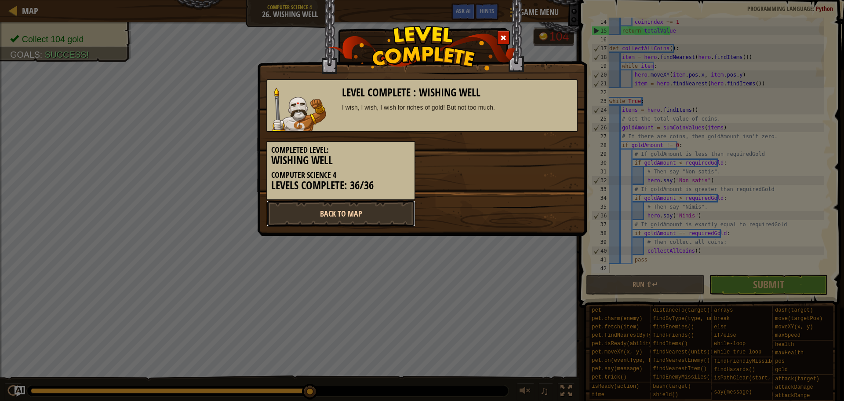
click at [394, 211] on link "Back to Map" at bounding box center [341, 213] width 149 height 26
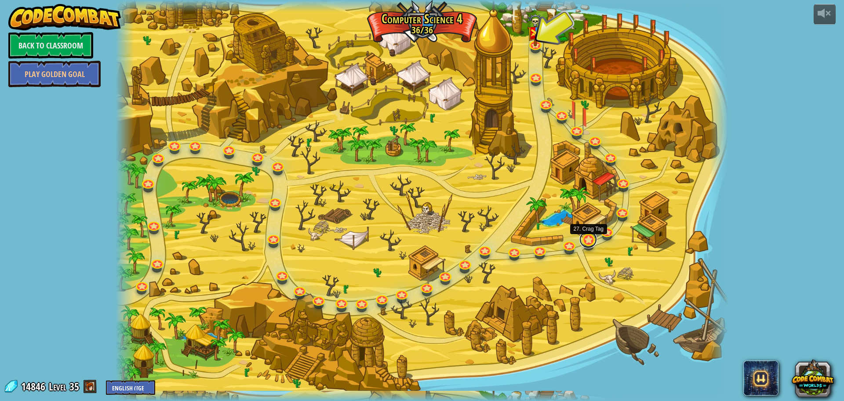
click at [591, 241] on link at bounding box center [589, 239] width 18 height 18
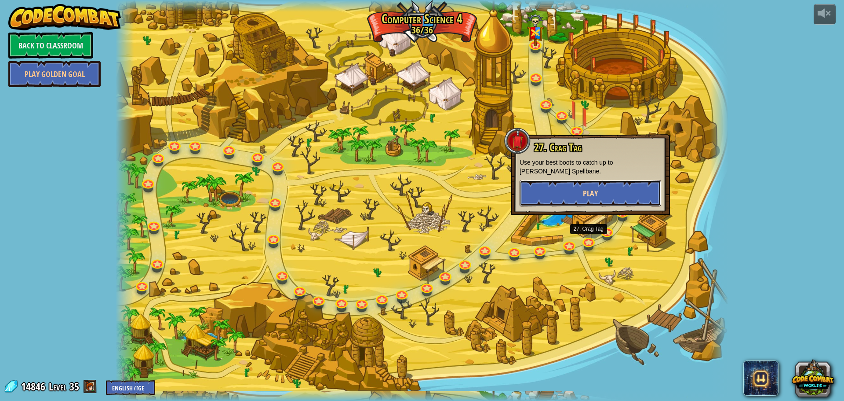
click at [588, 191] on span "Play" at bounding box center [590, 193] width 15 height 11
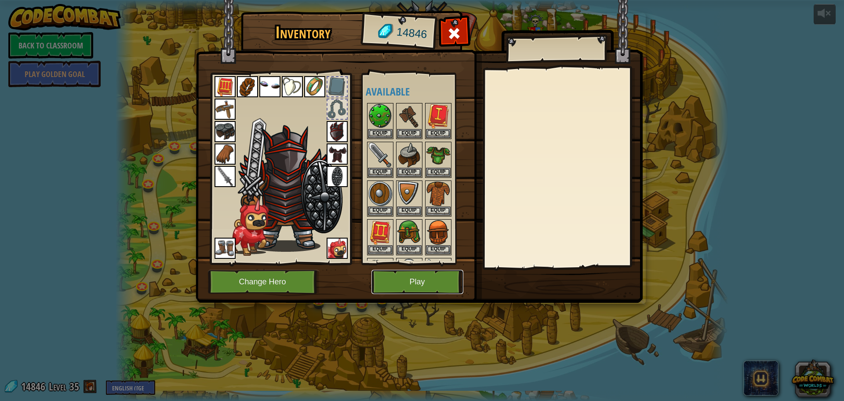
click at [444, 280] on button "Play" at bounding box center [418, 282] width 92 height 24
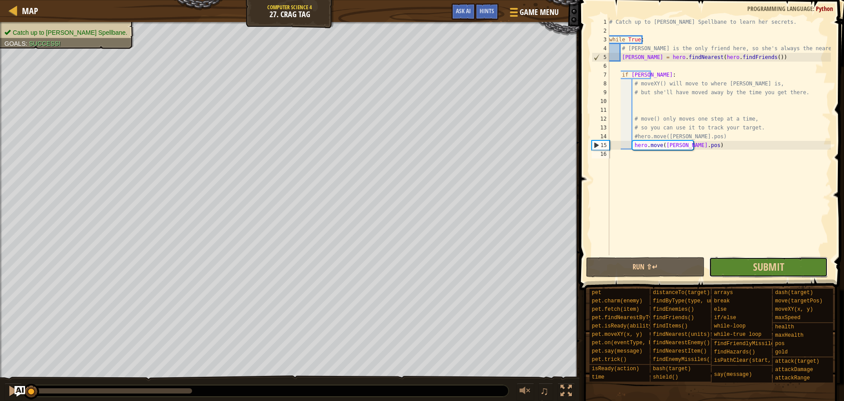
click at [745, 270] on button "Submit" at bounding box center [768, 267] width 119 height 20
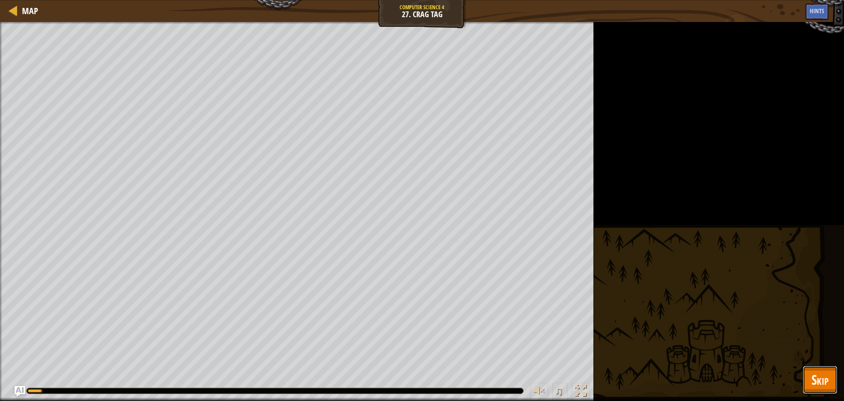
click at [822, 378] on span "Skip" at bounding box center [820, 379] width 17 height 18
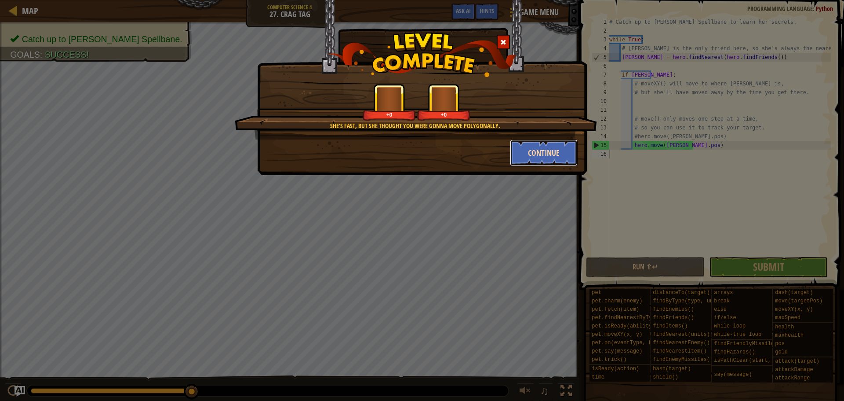
click at [522, 162] on button "Continue" at bounding box center [544, 152] width 68 height 26
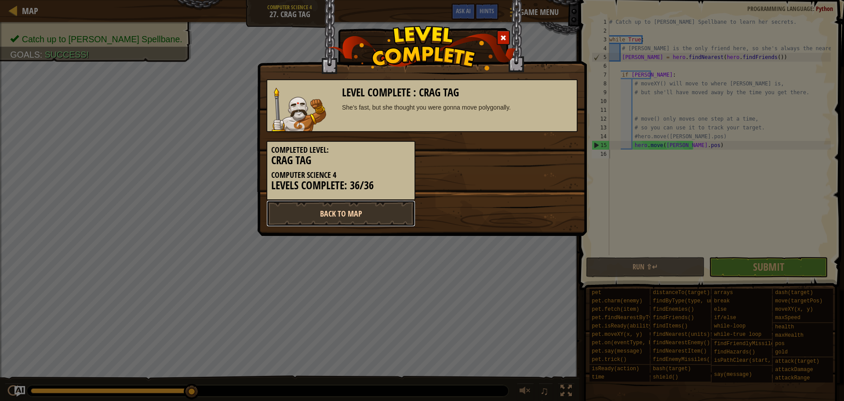
click at [394, 213] on link "Back to Map" at bounding box center [341, 213] width 149 height 26
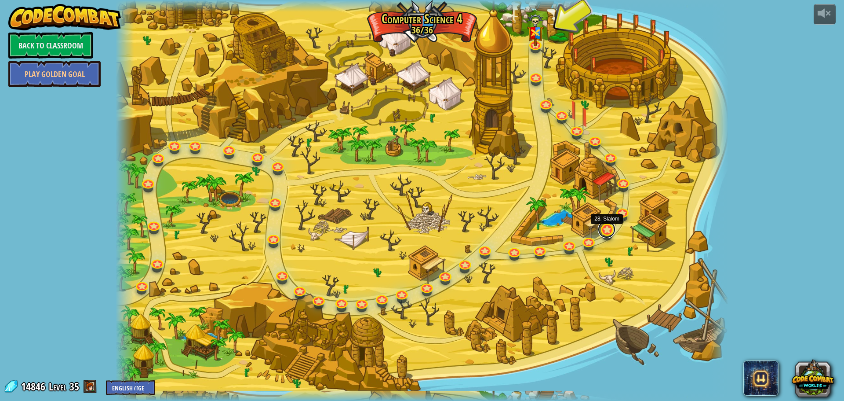
click at [605, 233] on link at bounding box center [607, 229] width 18 height 18
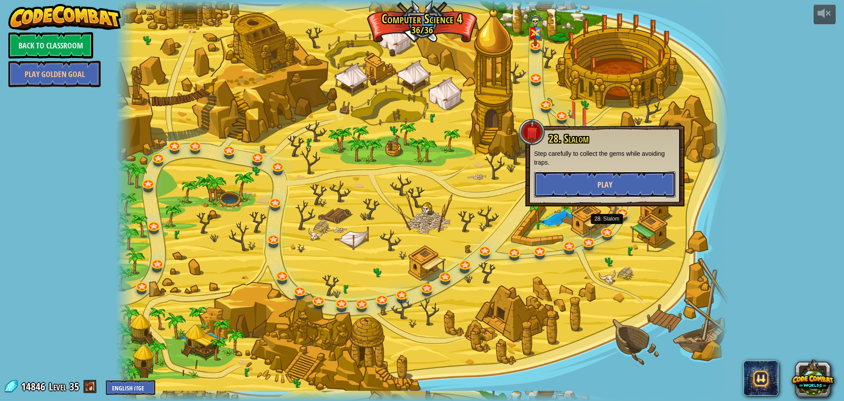
click at [620, 192] on button "Play" at bounding box center [605, 184] width 142 height 26
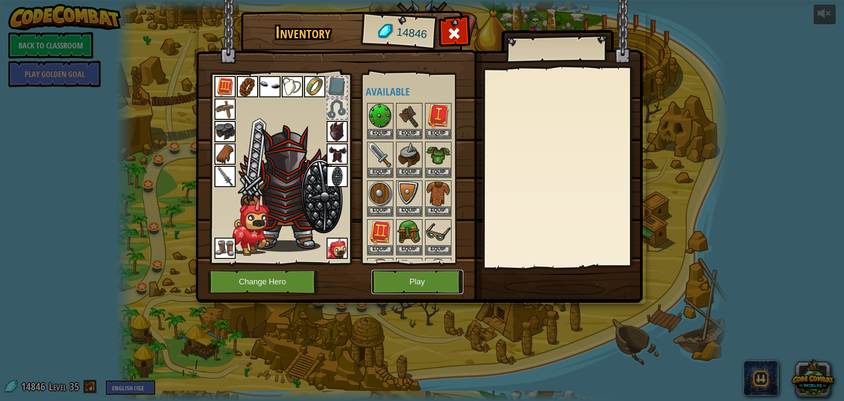
click at [414, 284] on button "Play" at bounding box center [418, 282] width 92 height 24
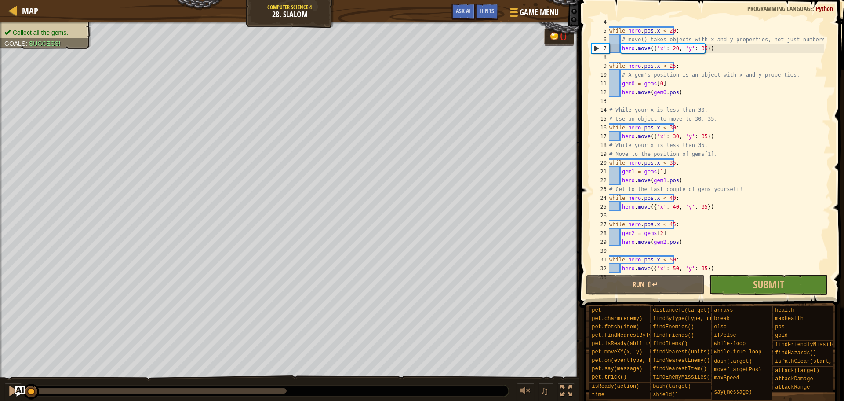
scroll to position [70, 0]
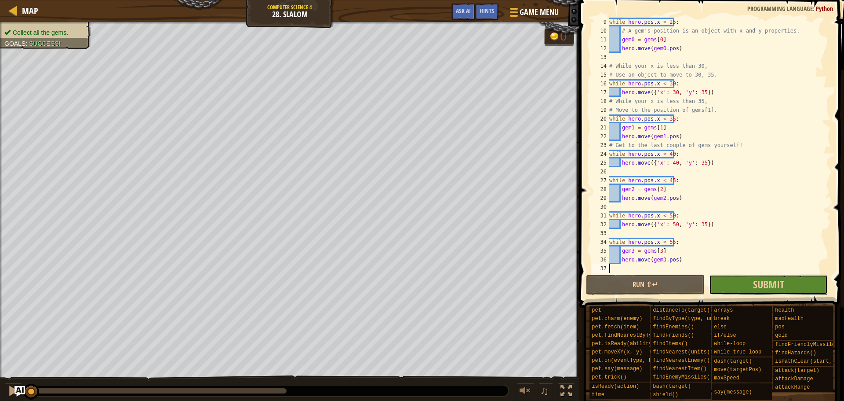
click at [750, 288] on button "Submit" at bounding box center [768, 284] width 119 height 20
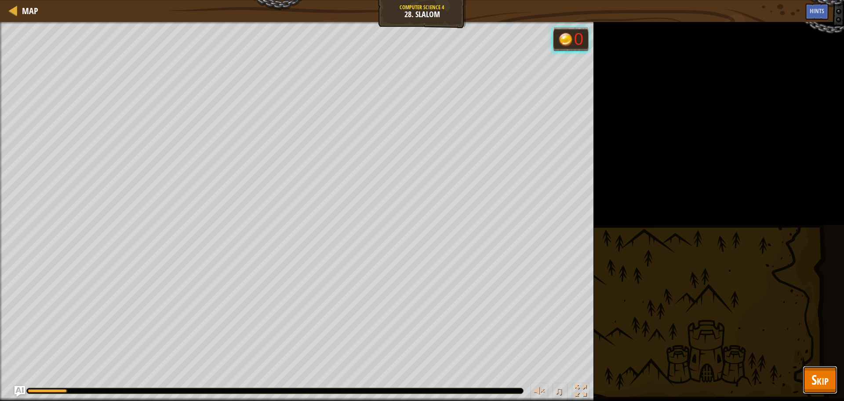
click at [808, 389] on button "Skip" at bounding box center [820, 379] width 35 height 28
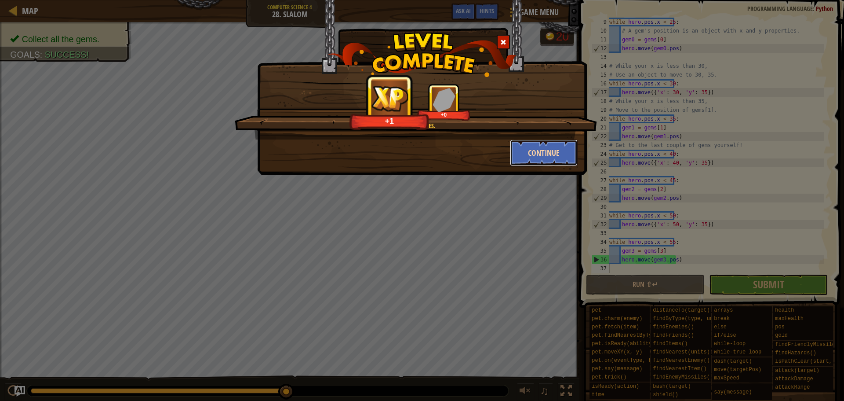
click at [527, 150] on button "Continue" at bounding box center [544, 152] width 68 height 26
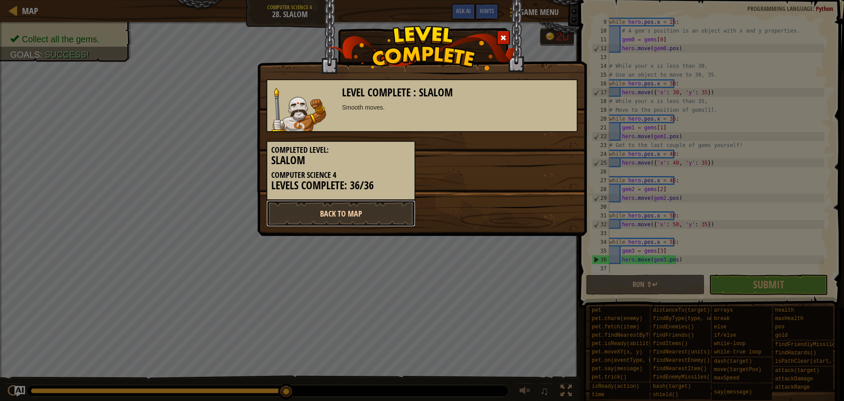
click at [365, 213] on link "Back to Map" at bounding box center [341, 213] width 149 height 26
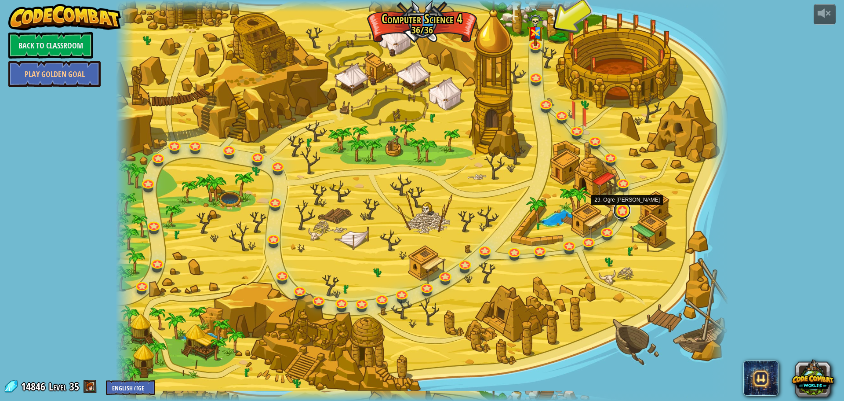
click at [615, 211] on link at bounding box center [623, 210] width 18 height 18
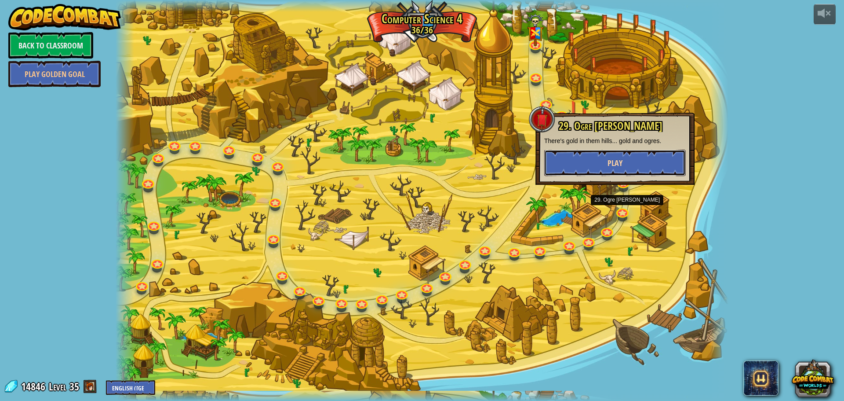
click at [639, 166] on button "Play" at bounding box center [615, 163] width 142 height 26
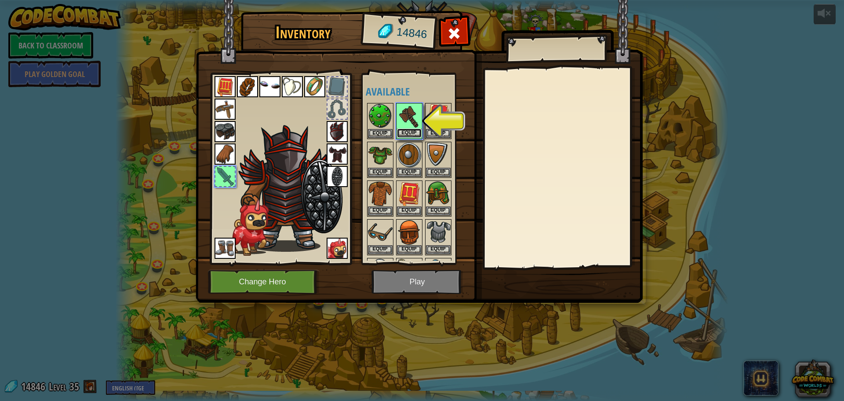
click at [412, 129] on button "Equip" at bounding box center [409, 132] width 25 height 9
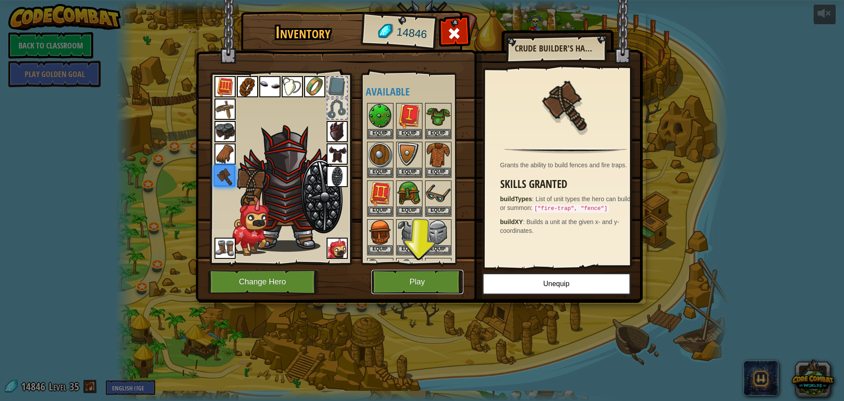
click at [445, 274] on button "Play" at bounding box center [418, 282] width 92 height 24
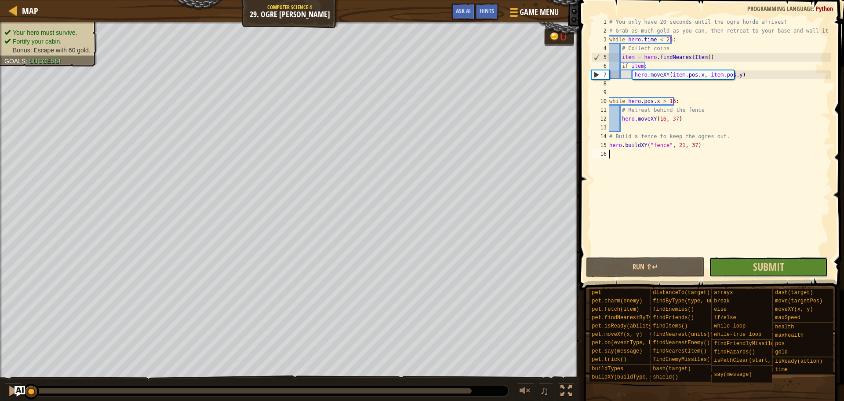
click at [743, 257] on button "Submit" at bounding box center [768, 267] width 119 height 20
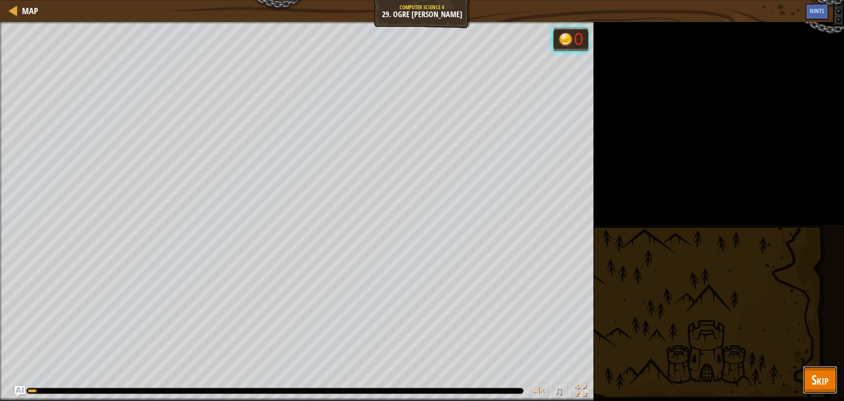
click at [821, 369] on button "Skip" at bounding box center [820, 379] width 35 height 28
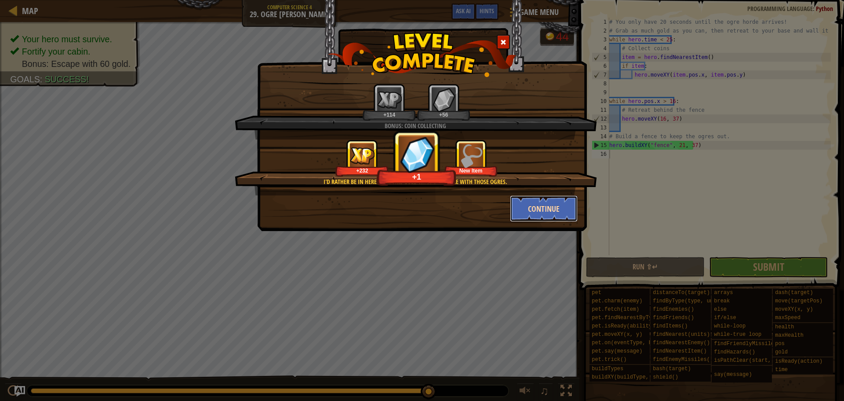
click at [544, 204] on button "Continue" at bounding box center [544, 208] width 68 height 26
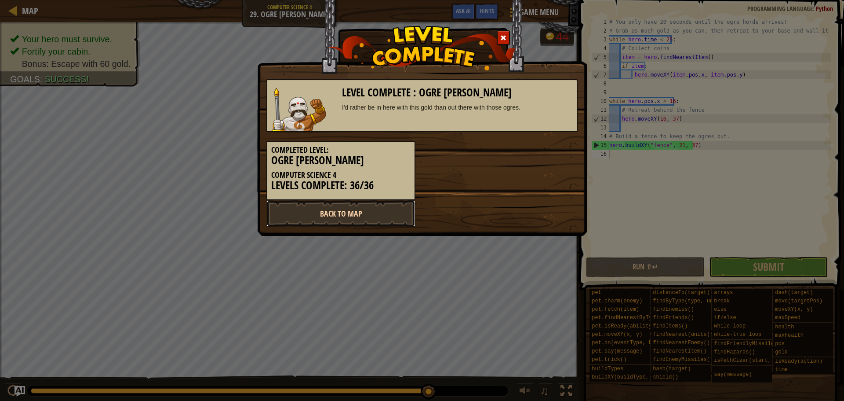
click at [389, 209] on link "Back to Map" at bounding box center [341, 213] width 149 height 26
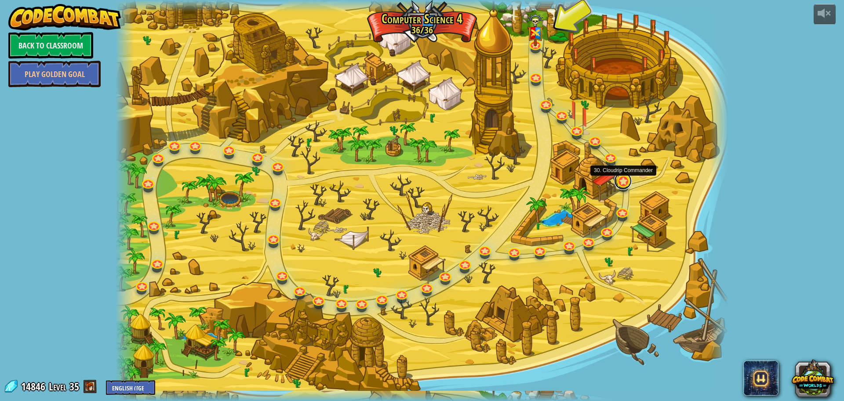
click at [622, 185] on link at bounding box center [623, 181] width 18 height 18
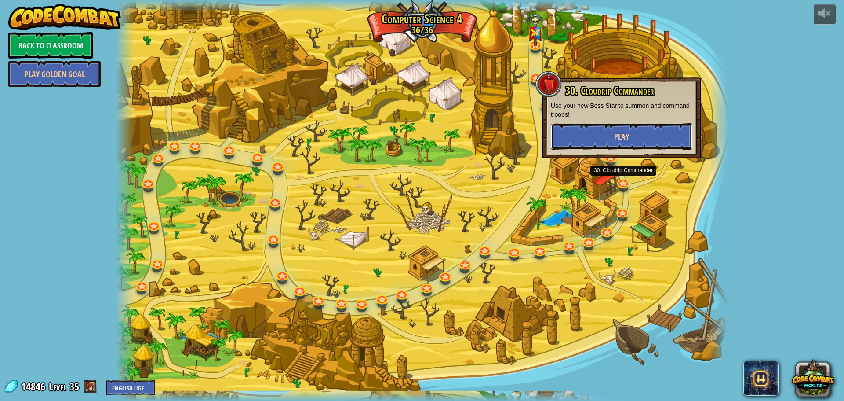
click at [632, 137] on button "Play" at bounding box center [622, 136] width 142 height 26
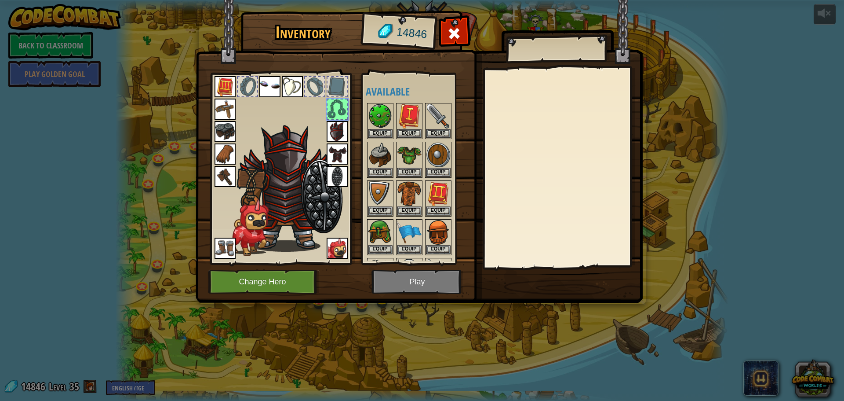
scroll to position [75, 0]
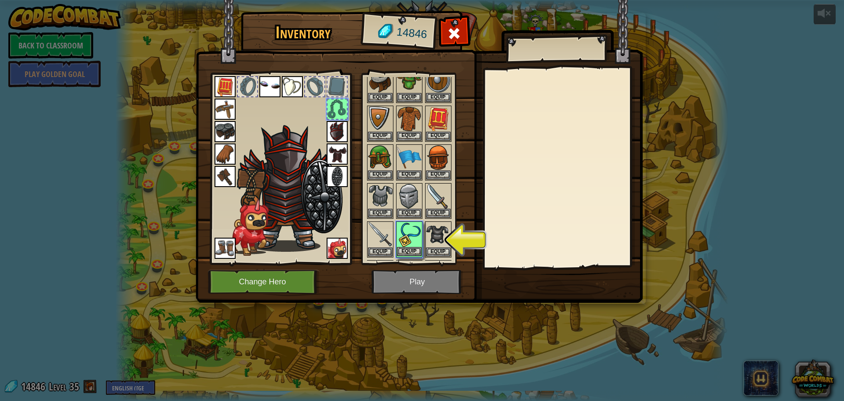
click at [415, 226] on img at bounding box center [409, 234] width 25 height 25
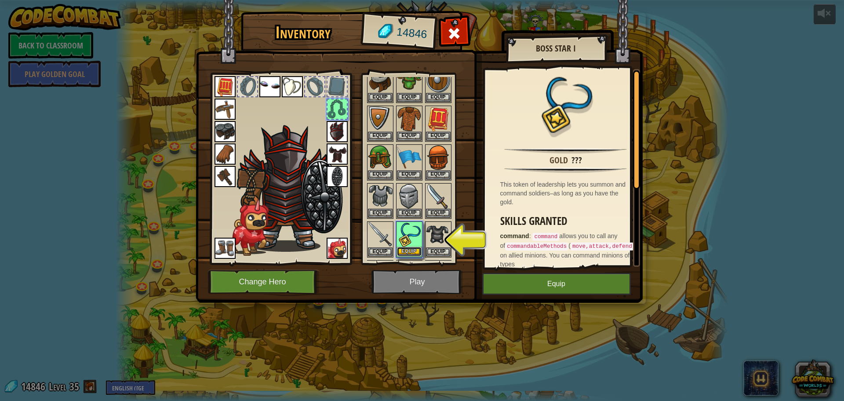
click at [410, 253] on button "Equip" at bounding box center [409, 251] width 25 height 9
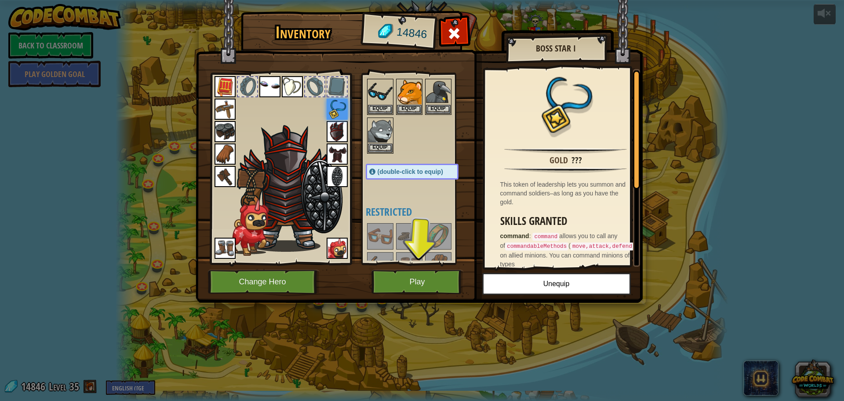
scroll to position [471, 0]
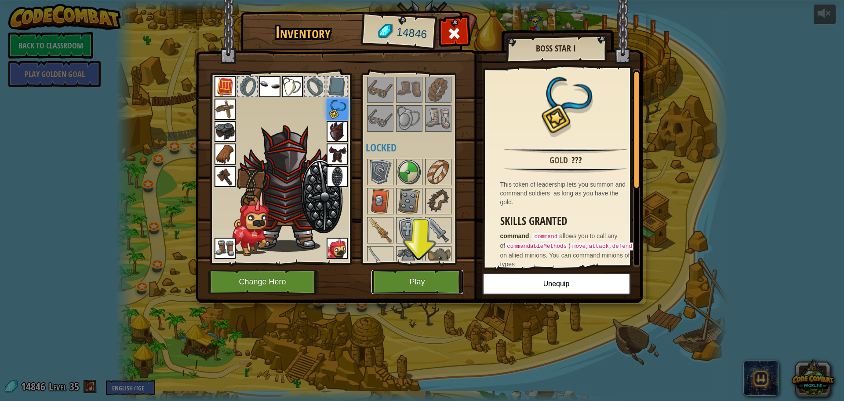
click at [429, 282] on button "Play" at bounding box center [418, 282] width 92 height 24
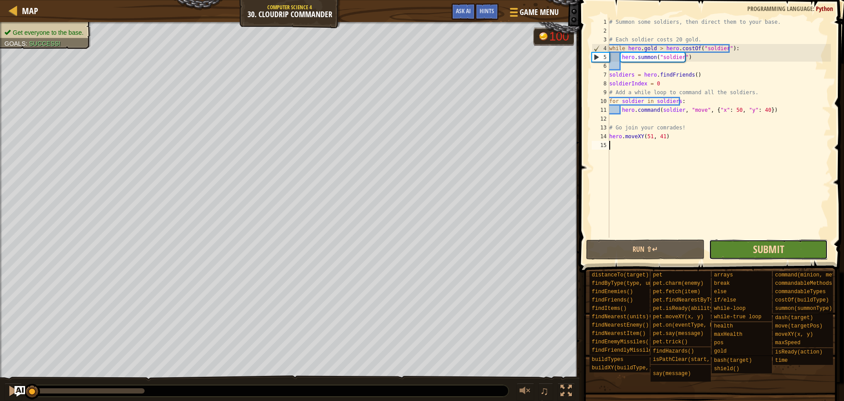
click at [770, 248] on span "Submit" at bounding box center [768, 249] width 31 height 14
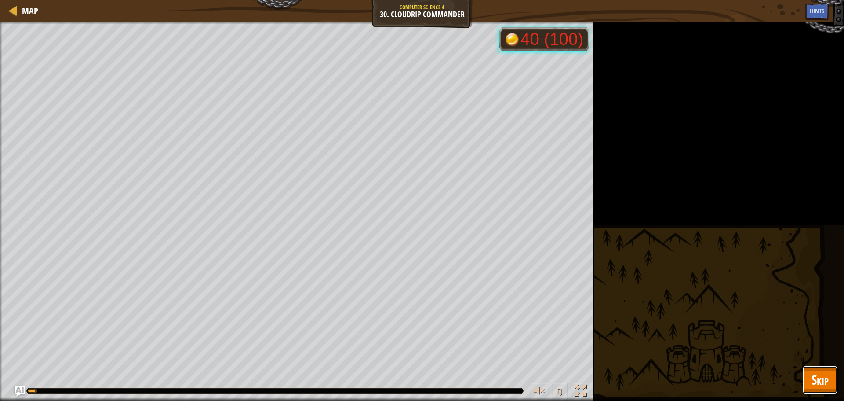
click at [825, 373] on span "Skip" at bounding box center [820, 379] width 17 height 18
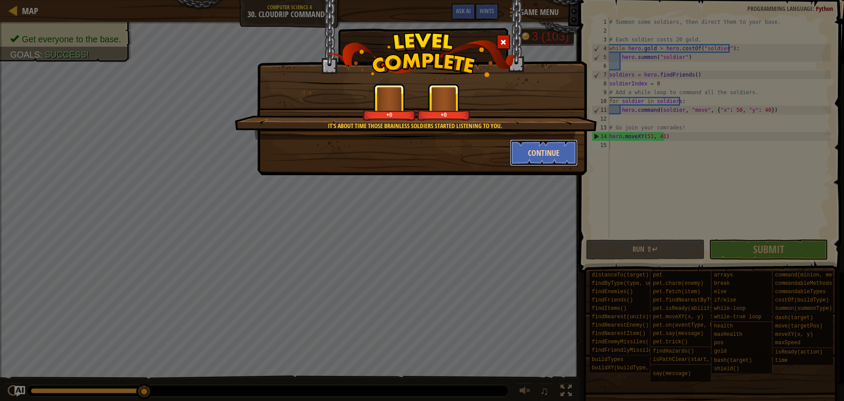
click at [552, 149] on button "Continue" at bounding box center [544, 152] width 68 height 26
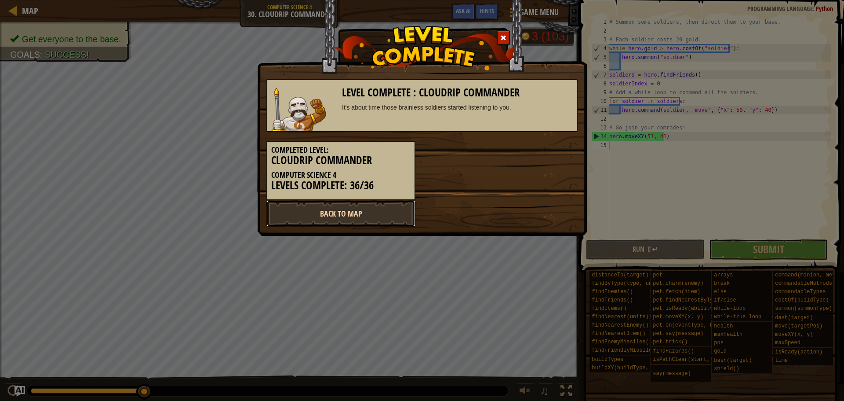
click at [379, 201] on link "Back to Map" at bounding box center [341, 213] width 149 height 26
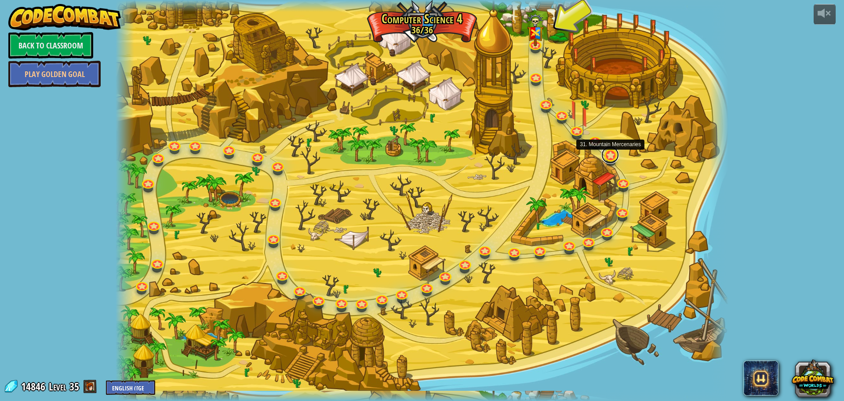
click at [611, 156] on link at bounding box center [611, 155] width 18 height 18
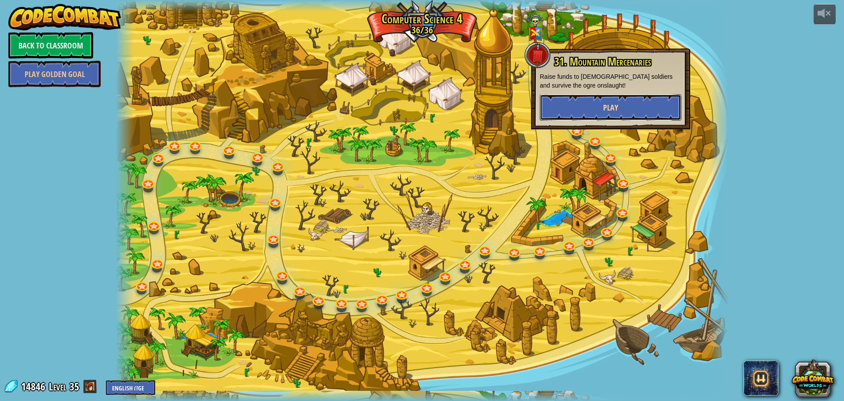
click at [608, 100] on button "Play" at bounding box center [611, 107] width 142 height 26
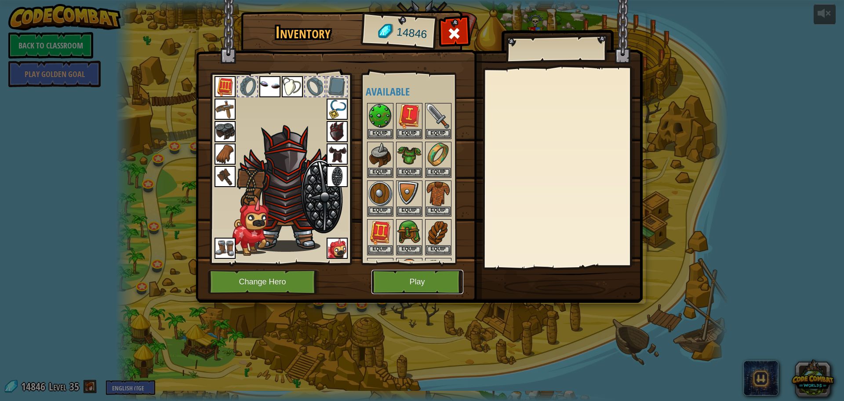
click at [425, 281] on button "Play" at bounding box center [418, 282] width 92 height 24
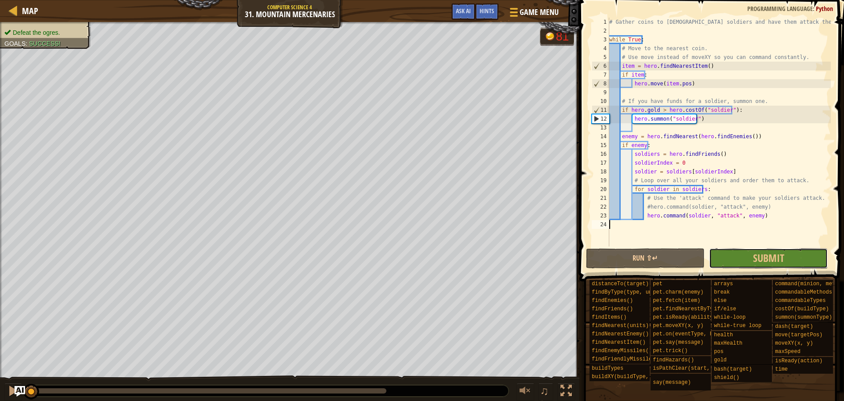
click at [755, 258] on span "Submit" at bounding box center [768, 258] width 31 height 14
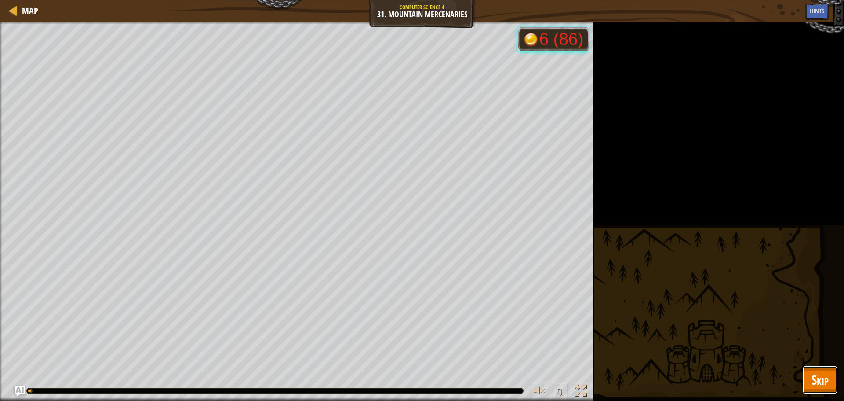
click at [809, 373] on button "Skip" at bounding box center [820, 379] width 35 height 28
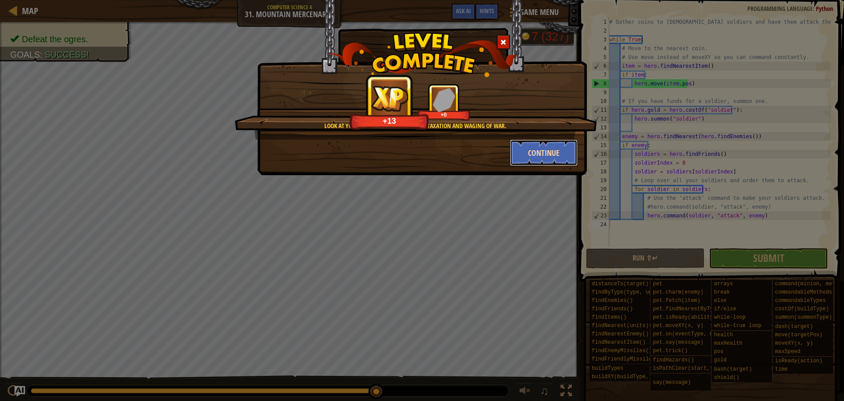
click at [539, 164] on button "Continue" at bounding box center [544, 152] width 68 height 26
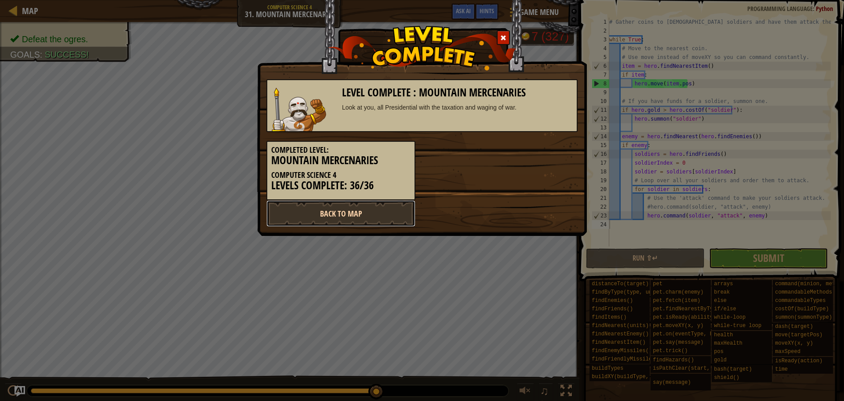
click at [387, 212] on link "Back to Map" at bounding box center [341, 213] width 149 height 26
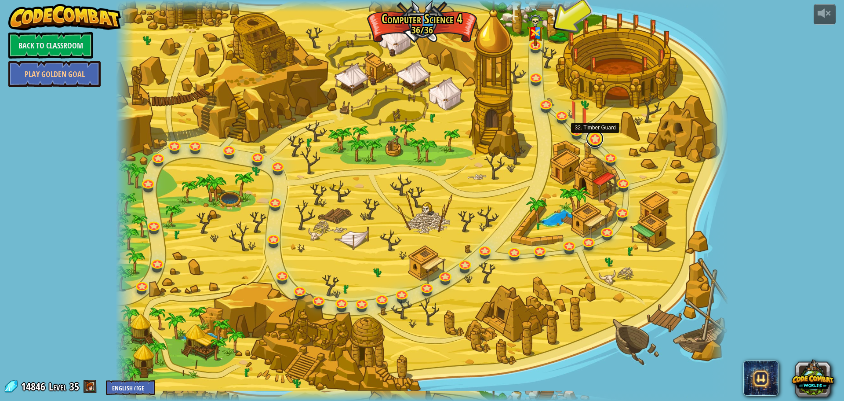
click at [599, 142] on link at bounding box center [595, 139] width 18 height 18
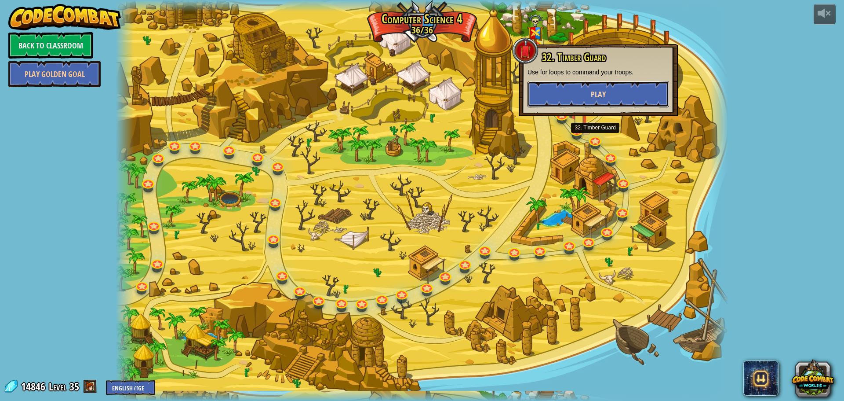
click at [604, 82] on button "Play" at bounding box center [599, 94] width 142 height 26
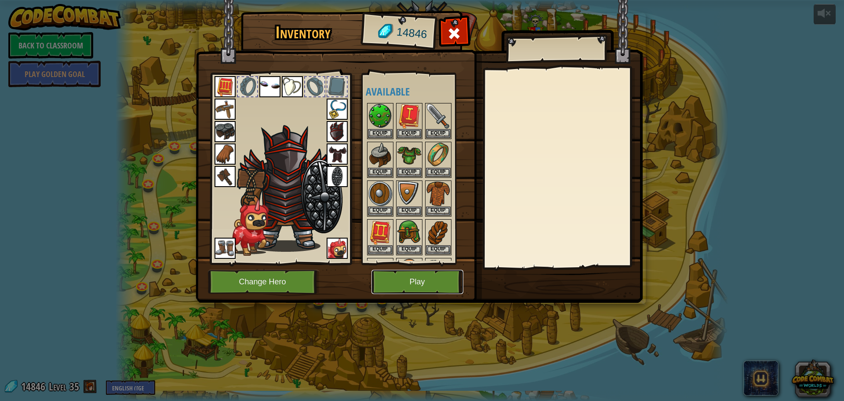
click at [423, 271] on button "Play" at bounding box center [418, 282] width 92 height 24
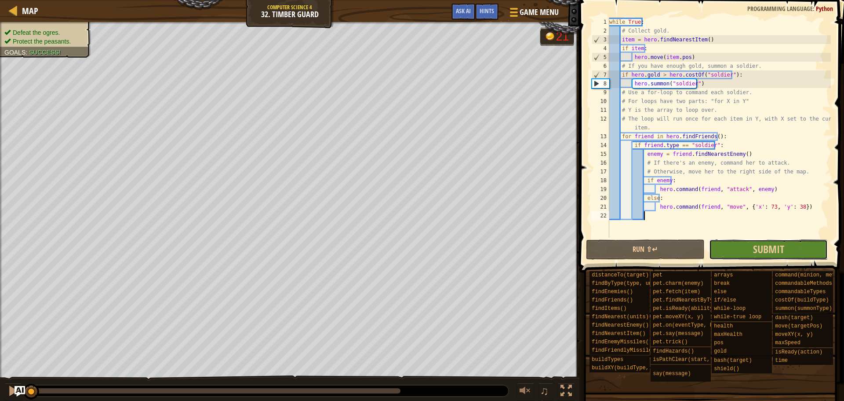
click at [746, 243] on button "Submit" at bounding box center [768, 249] width 119 height 20
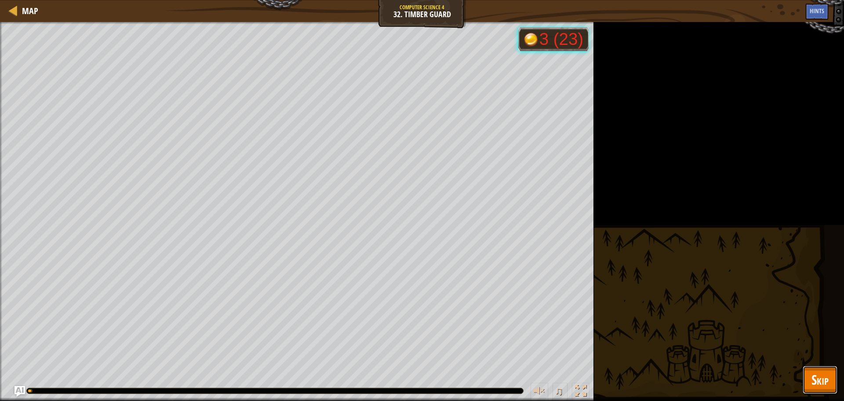
click at [828, 379] on span "Skip" at bounding box center [820, 379] width 17 height 18
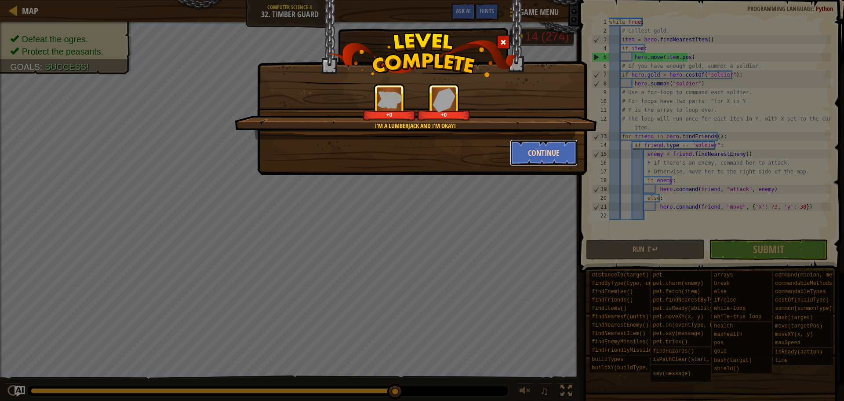
click at [542, 149] on button "Continue" at bounding box center [544, 152] width 68 height 26
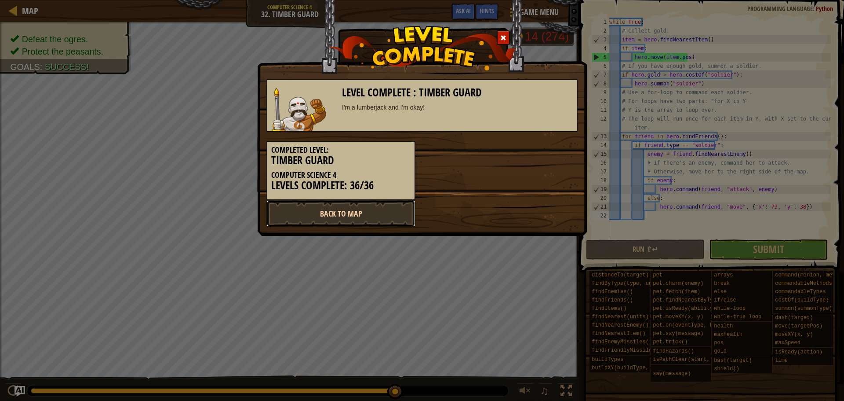
click at [351, 218] on link "Back to Map" at bounding box center [341, 213] width 149 height 26
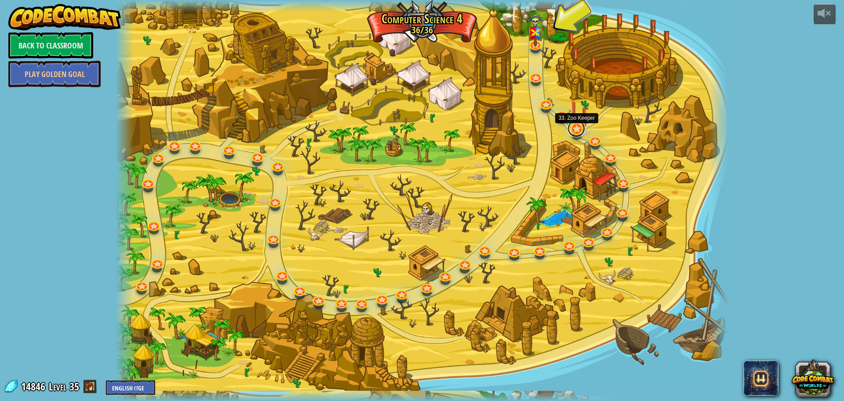
click at [574, 128] on link at bounding box center [577, 129] width 18 height 18
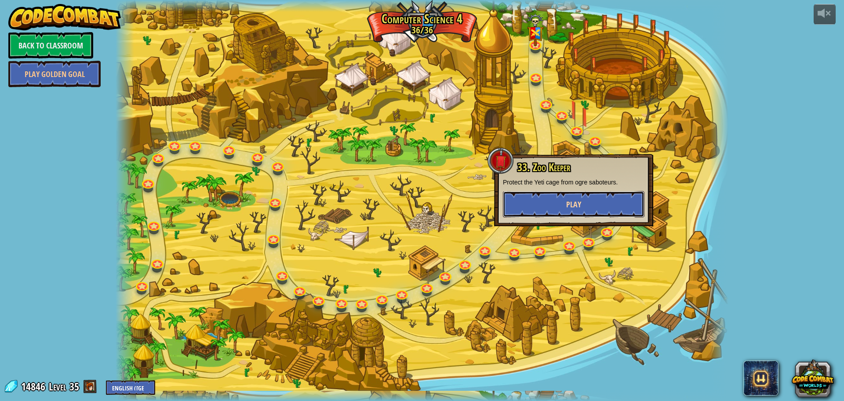
click at [573, 209] on span "Play" at bounding box center [573, 204] width 15 height 11
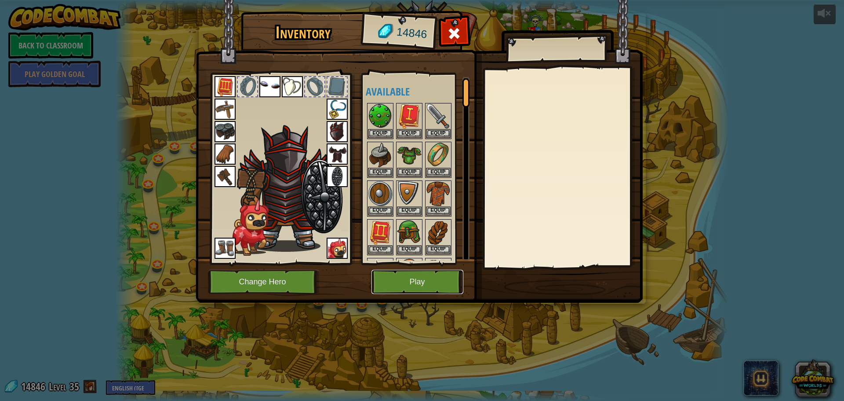
click at [433, 282] on button "Play" at bounding box center [418, 282] width 92 height 24
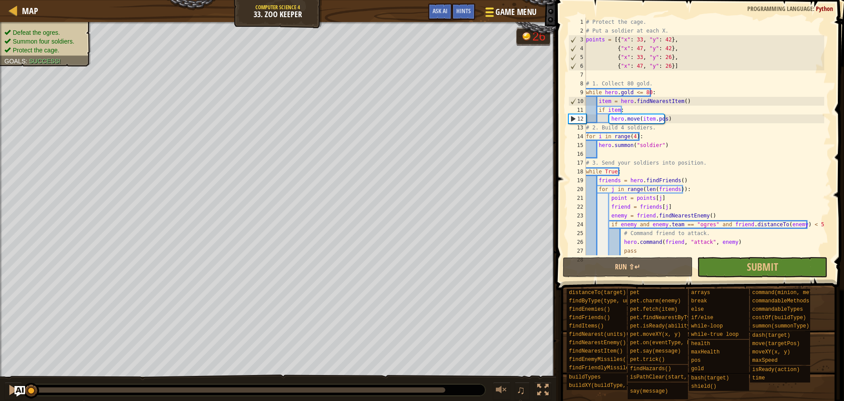
click at [494, 10] on div at bounding box center [490, 12] width 12 height 13
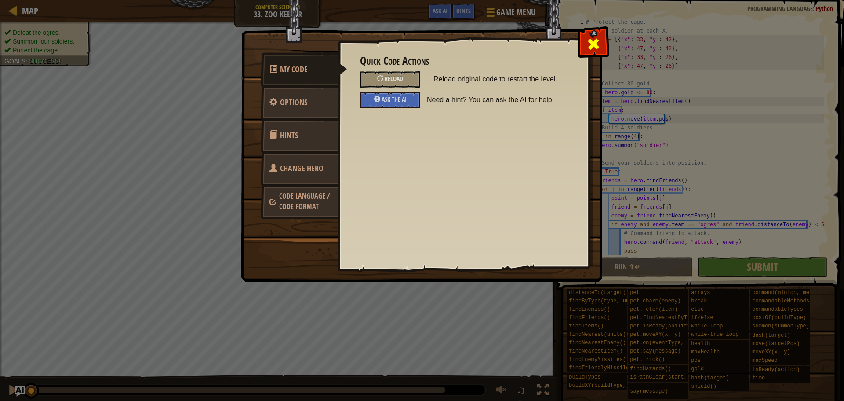
click at [597, 46] on span at bounding box center [594, 44] width 14 height 14
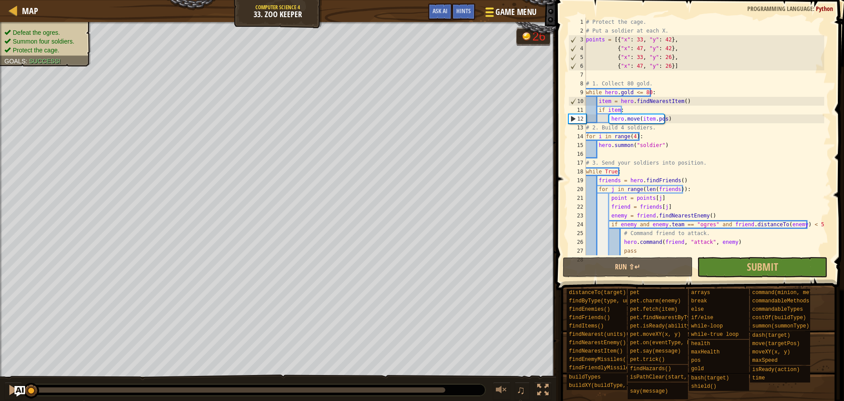
click at [506, 15] on span "Game Menu" at bounding box center [516, 12] width 41 height 12
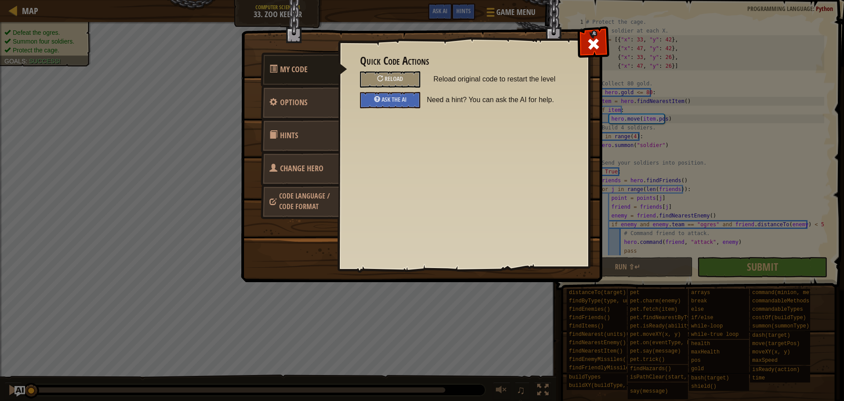
click at [296, 164] on span "Change Hero" at bounding box center [302, 168] width 44 height 11
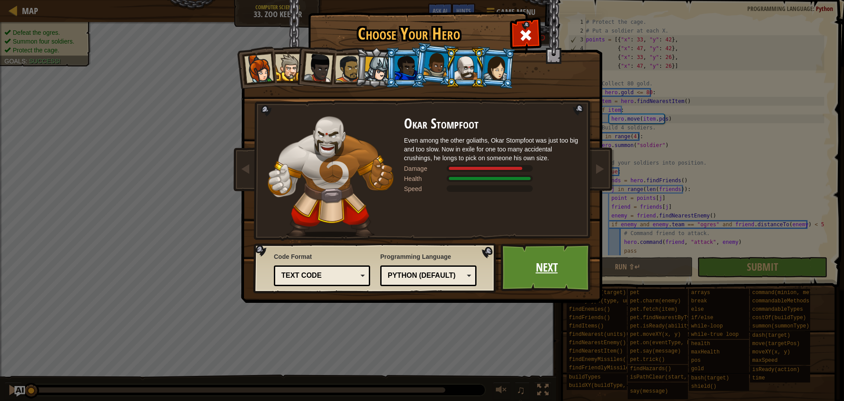
click at [531, 257] on link "Next" at bounding box center [547, 267] width 92 height 48
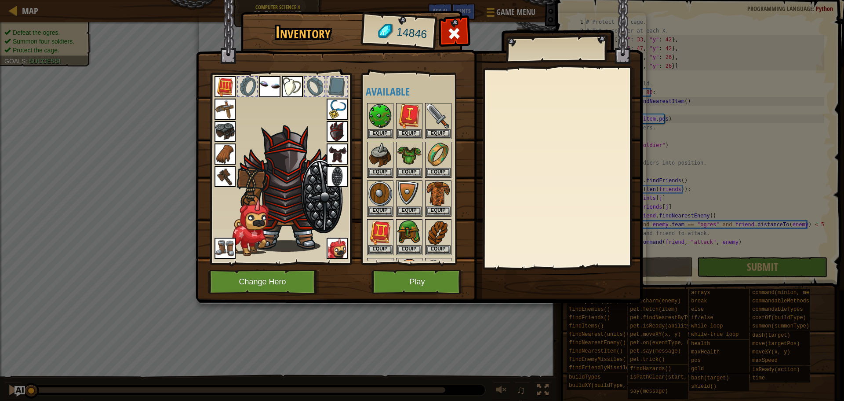
click at [408, 102] on div at bounding box center [421, 275] width 110 height 347
click at [406, 105] on img at bounding box center [409, 116] width 25 height 25
click at [408, 113] on img at bounding box center [409, 116] width 25 height 25
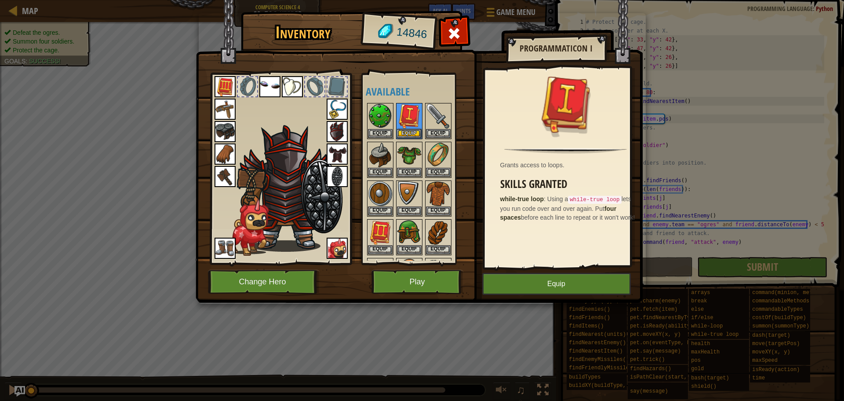
click at [226, 82] on img at bounding box center [225, 86] width 21 height 21
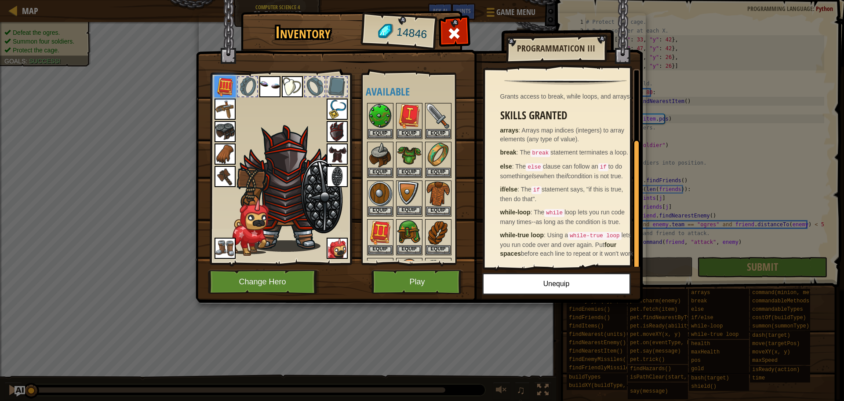
scroll to position [88, 0]
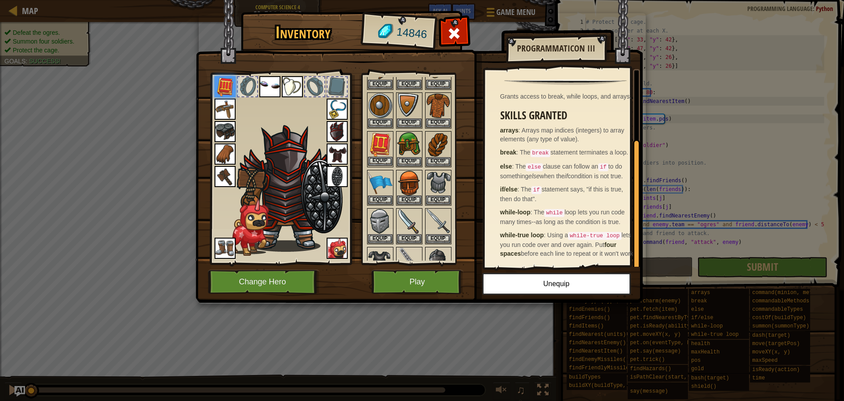
click at [372, 140] on img at bounding box center [380, 144] width 25 height 25
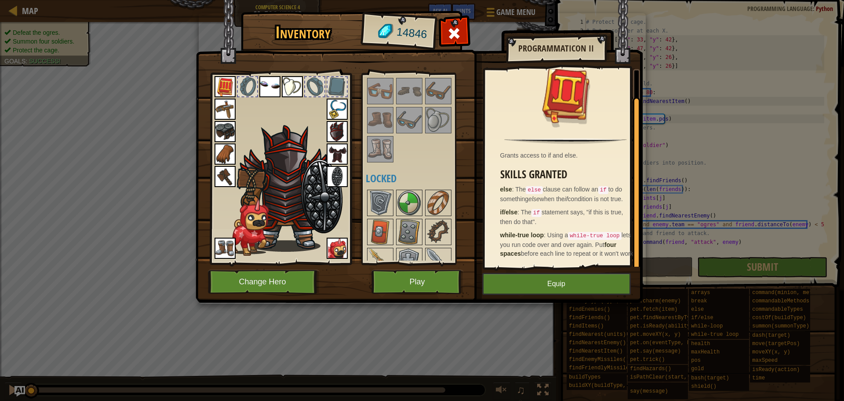
scroll to position [484, 0]
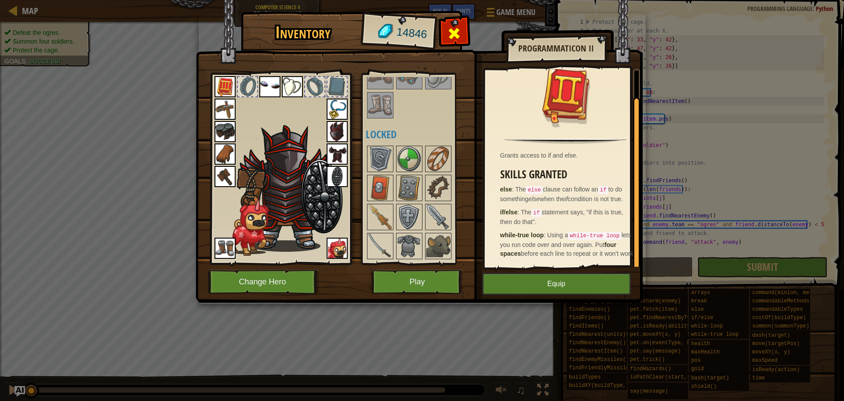
click at [457, 33] on span at bounding box center [454, 33] width 14 height 14
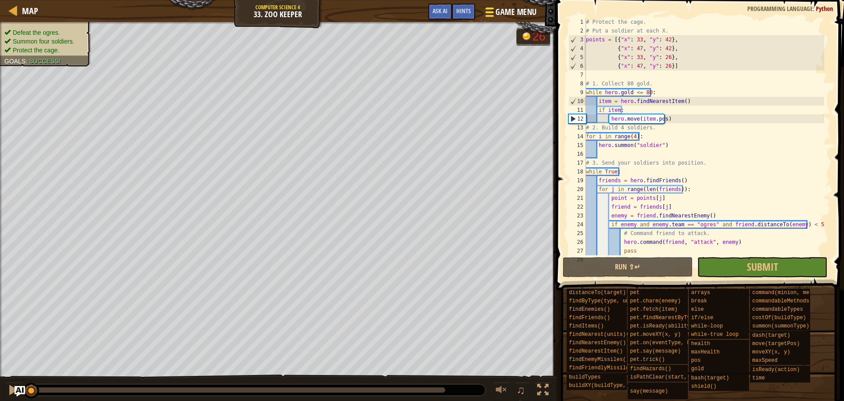
click at [493, 16] on span at bounding box center [490, 16] width 8 height 2
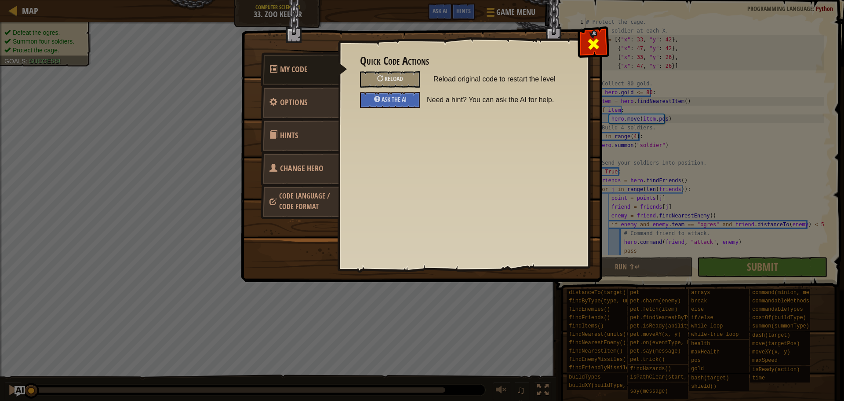
click at [590, 44] on span at bounding box center [594, 44] width 14 height 14
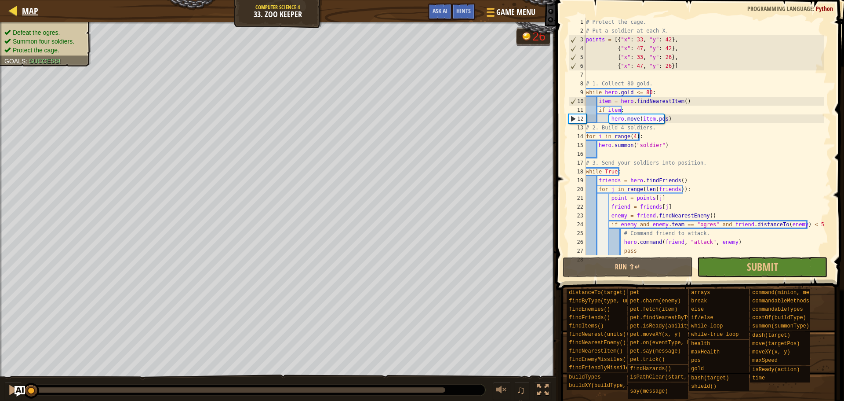
click at [24, 4] on div "Map" at bounding box center [28, 11] width 21 height 22
